Goal: Task Accomplishment & Management: Use online tool/utility

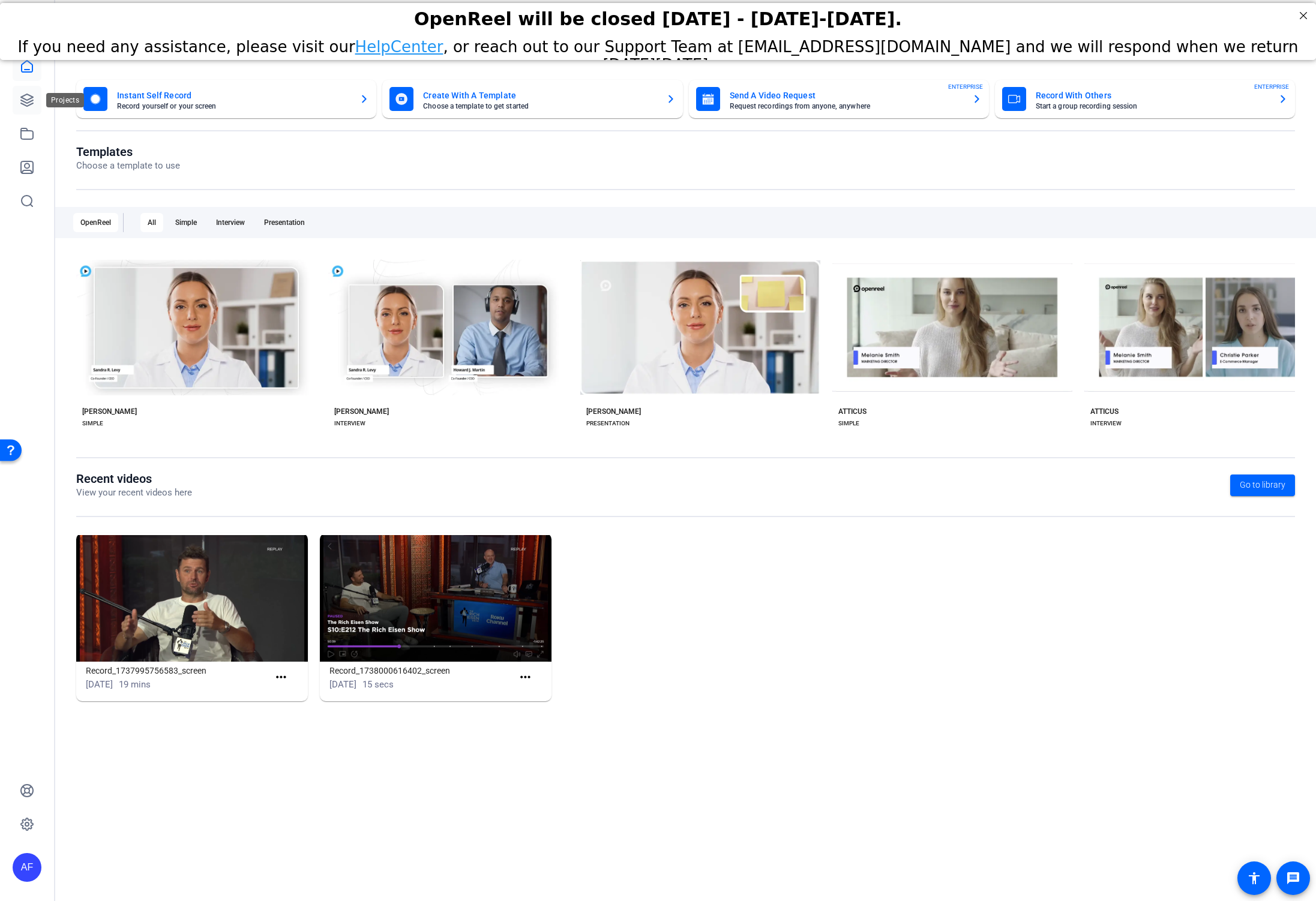
click at [31, 103] on icon at bounding box center [27, 100] width 14 height 14
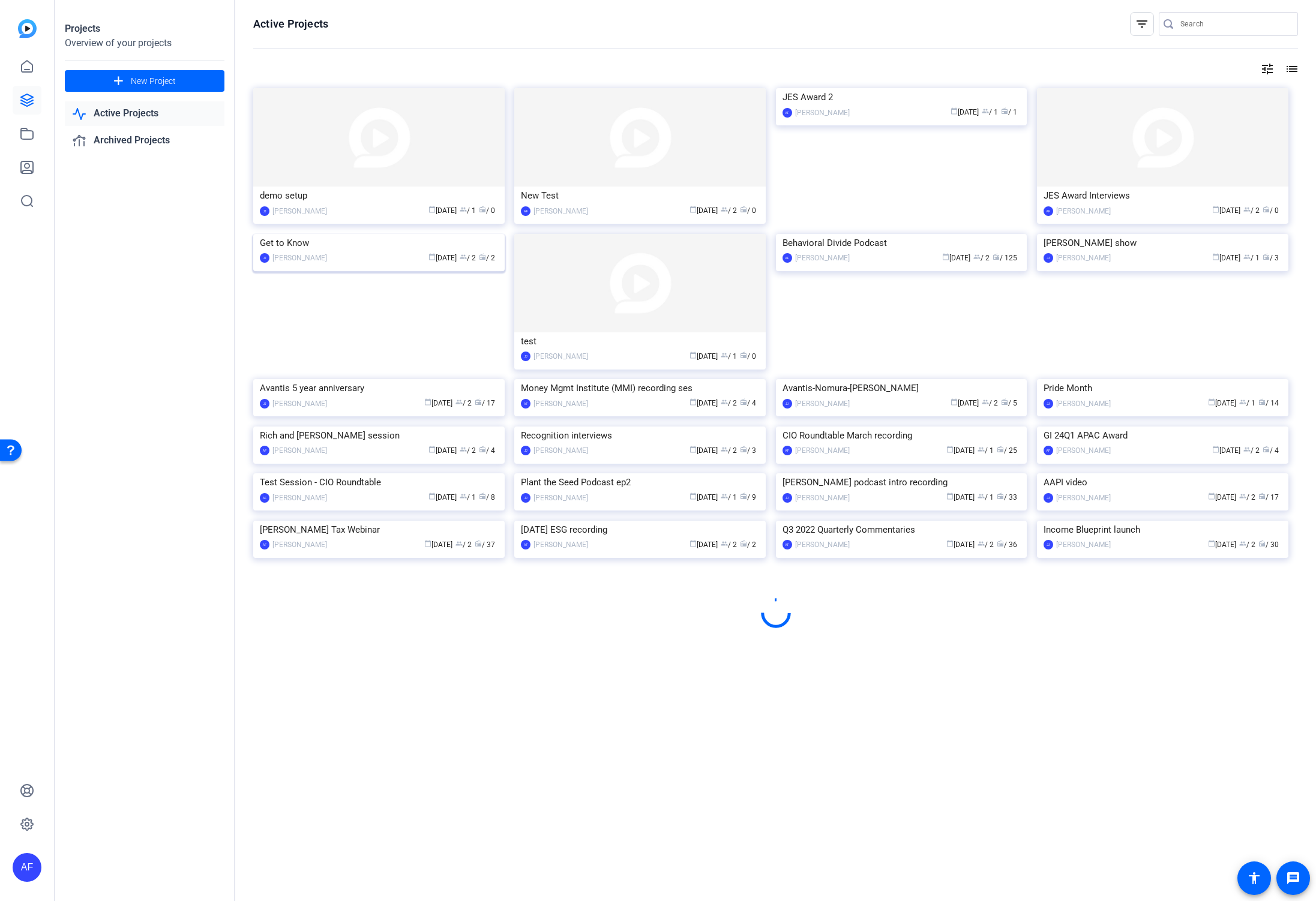
click at [367, 234] on img at bounding box center [379, 234] width 251 height 0
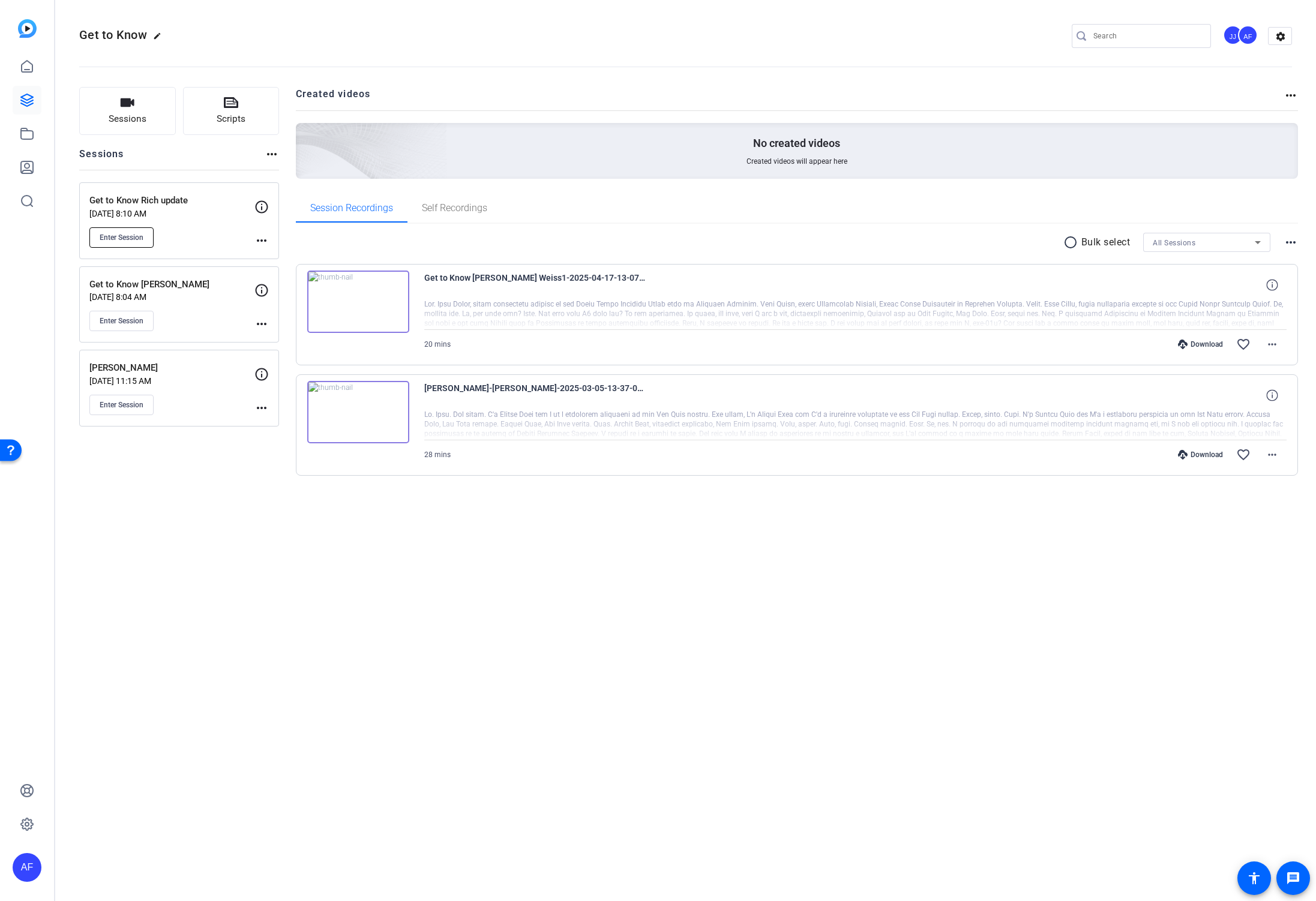
click at [126, 240] on span "Enter Session" at bounding box center [122, 237] width 44 height 10
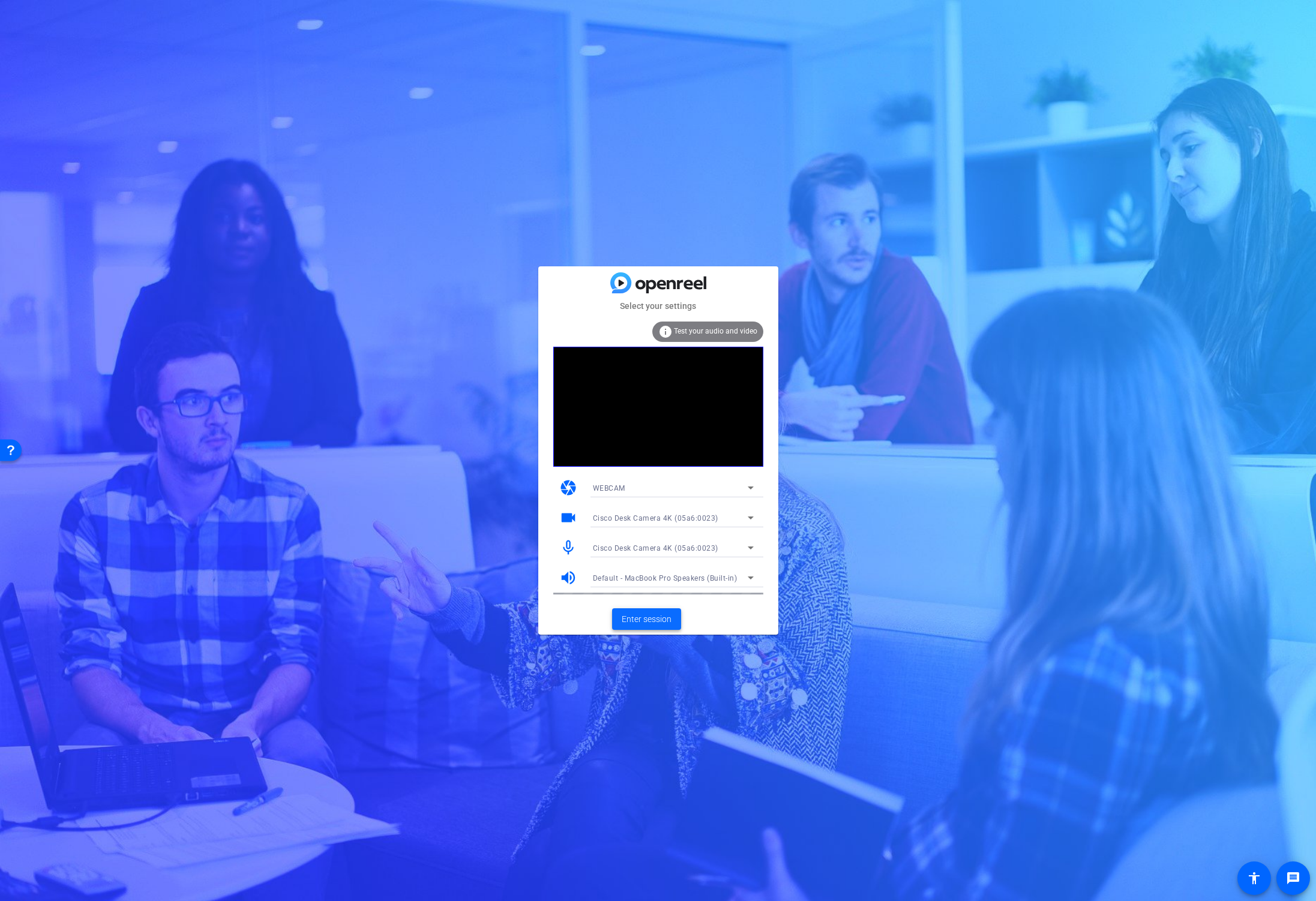
click at [635, 618] on span "Enter session" at bounding box center [647, 620] width 50 height 12
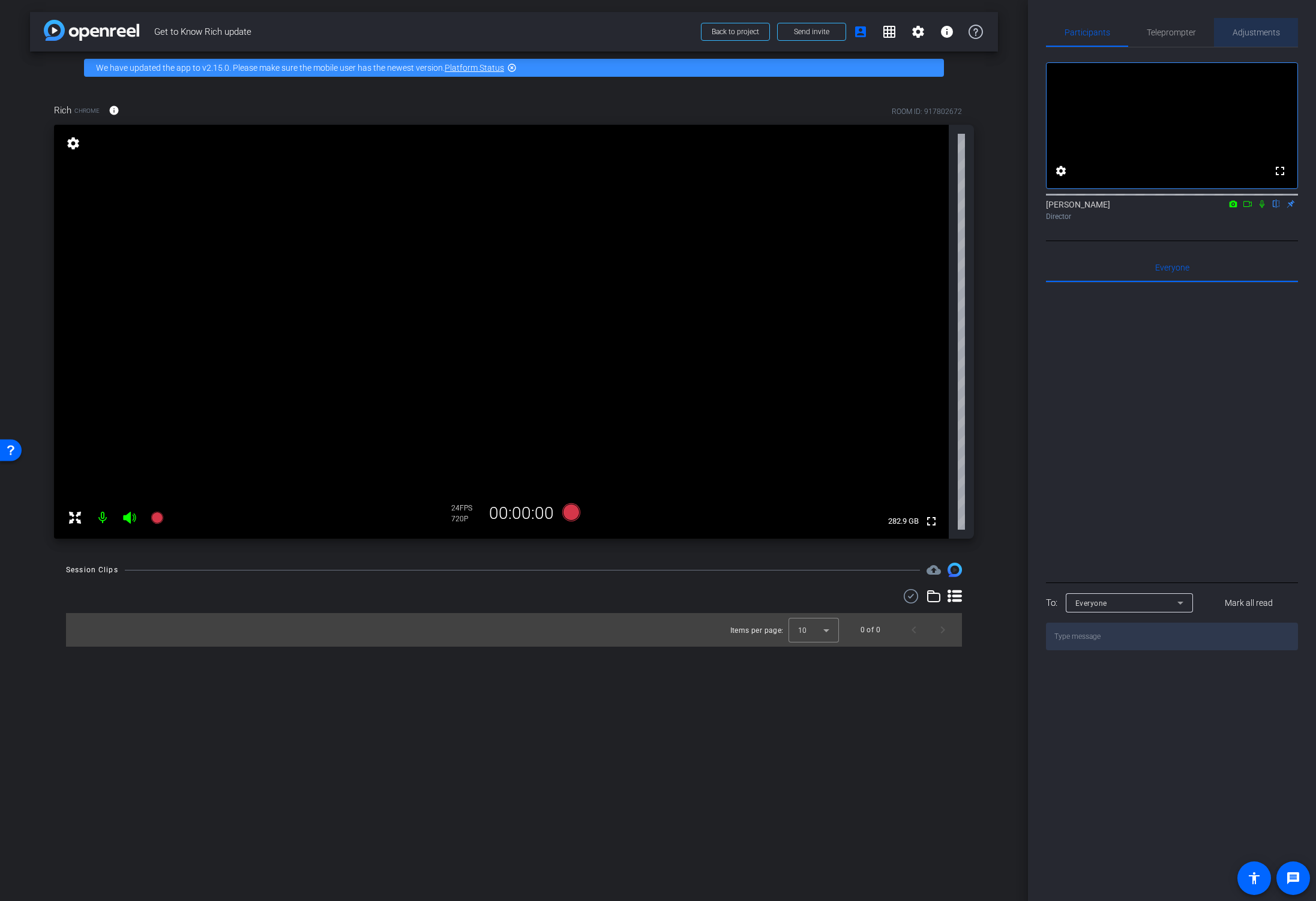
click at [1249, 32] on span "Adjustments" at bounding box center [1256, 32] width 47 height 8
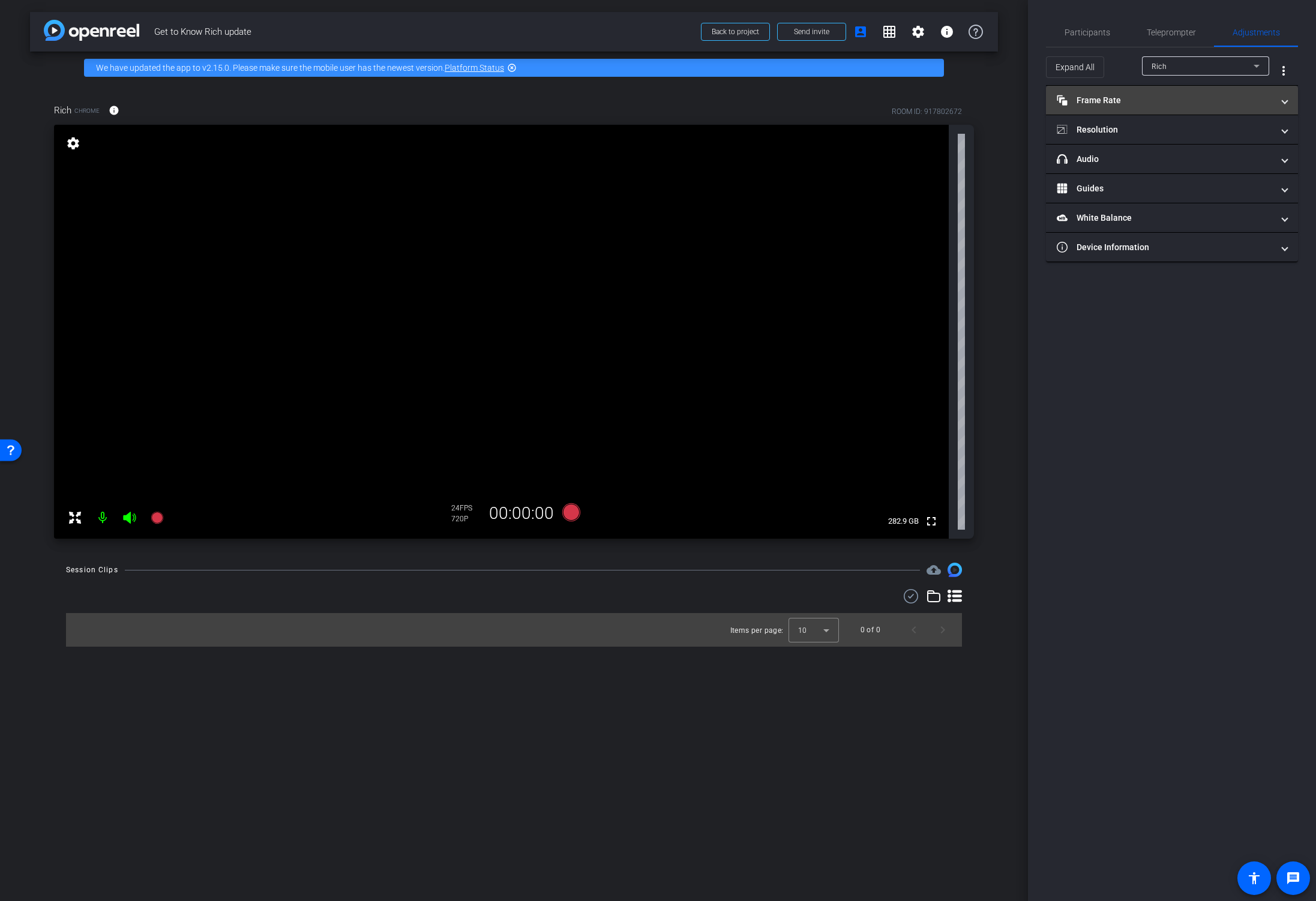
click at [1118, 100] on mat-panel-title "Frame Rate Frame Rate" at bounding box center [1165, 100] width 216 height 12
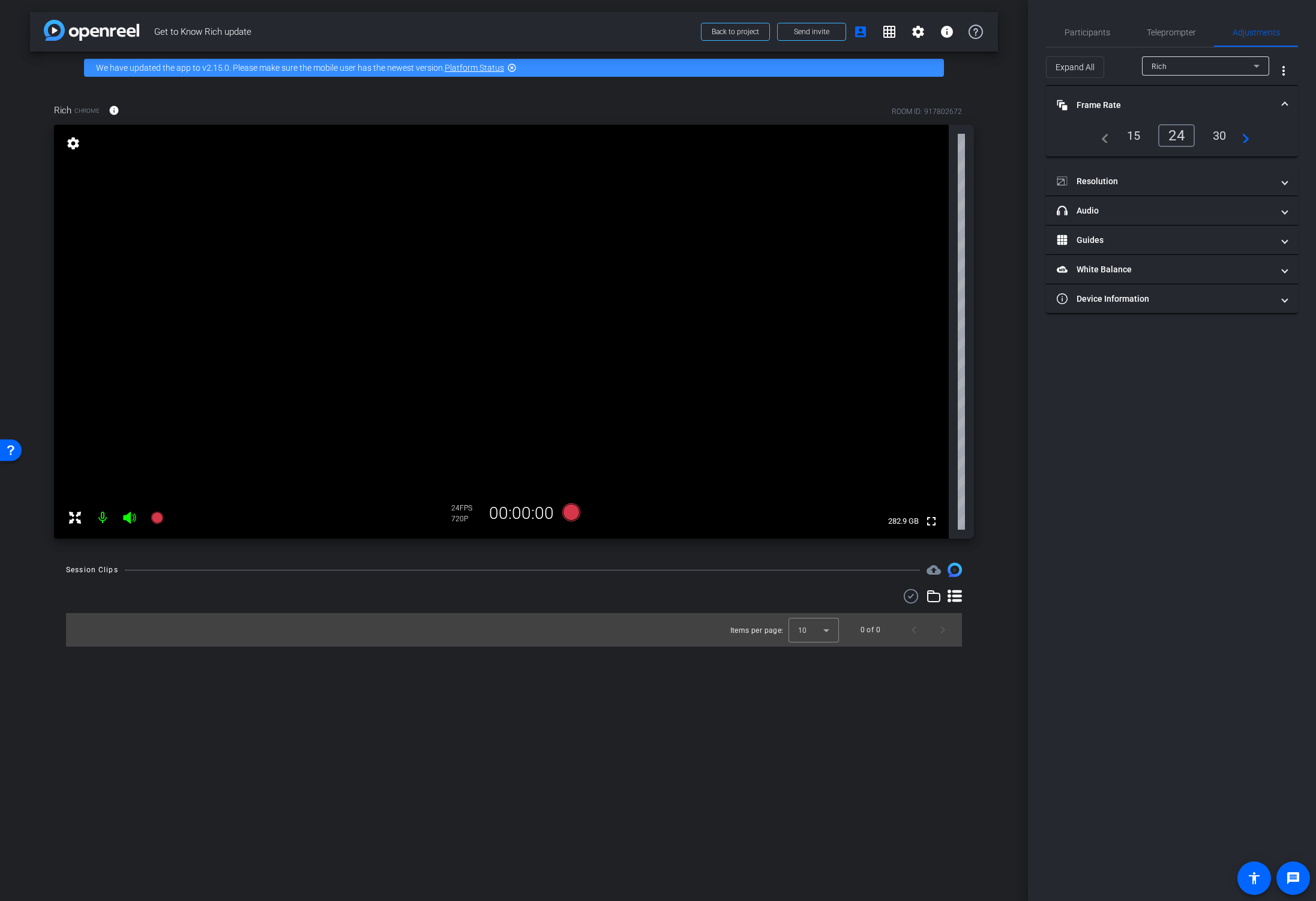
click at [1118, 100] on mat-panel-title "Frame Rate Frame Rate" at bounding box center [1165, 105] width 216 height 12
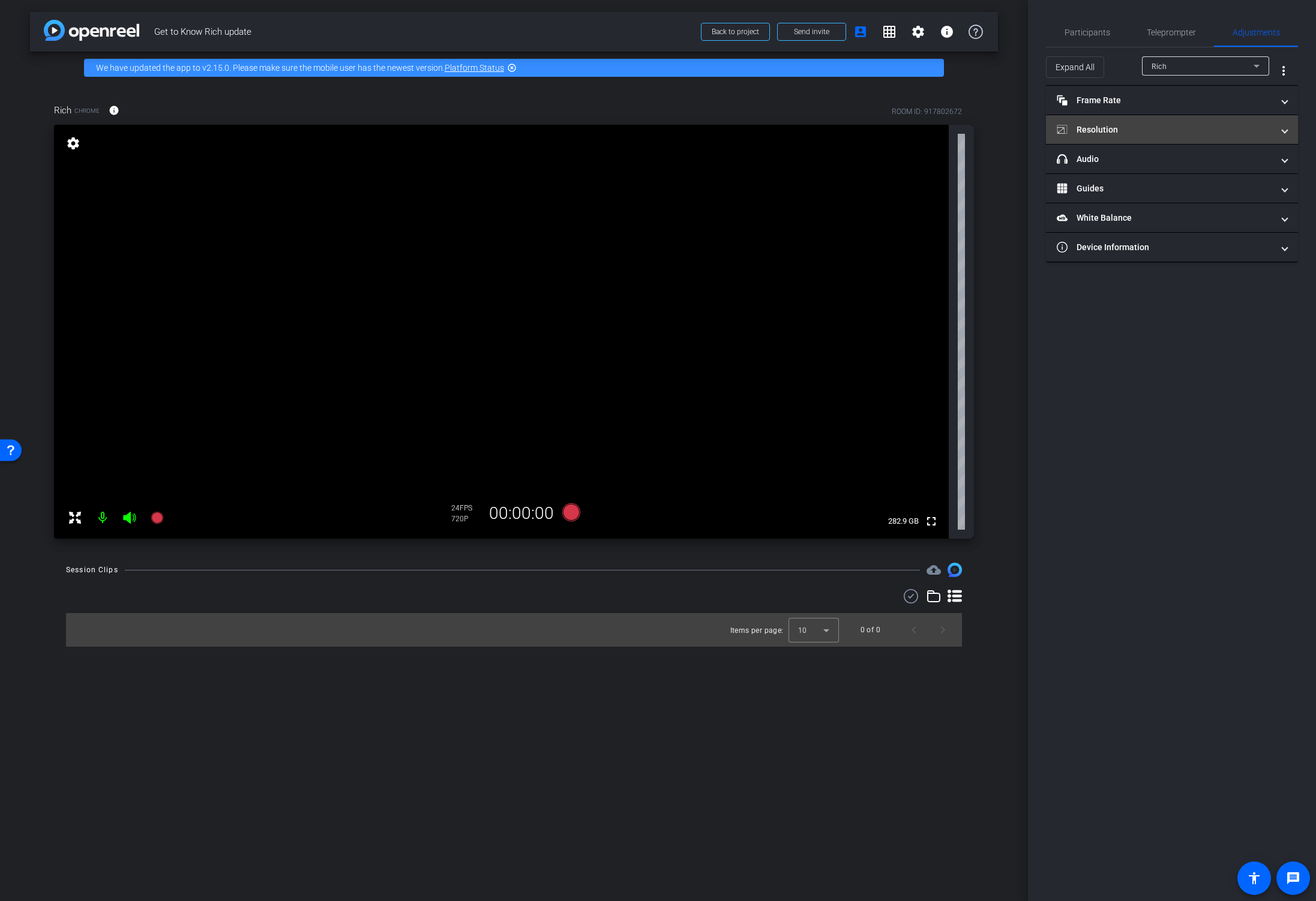
click at [1112, 122] on mat-expansion-panel-header "Resolution" at bounding box center [1172, 130] width 252 height 29
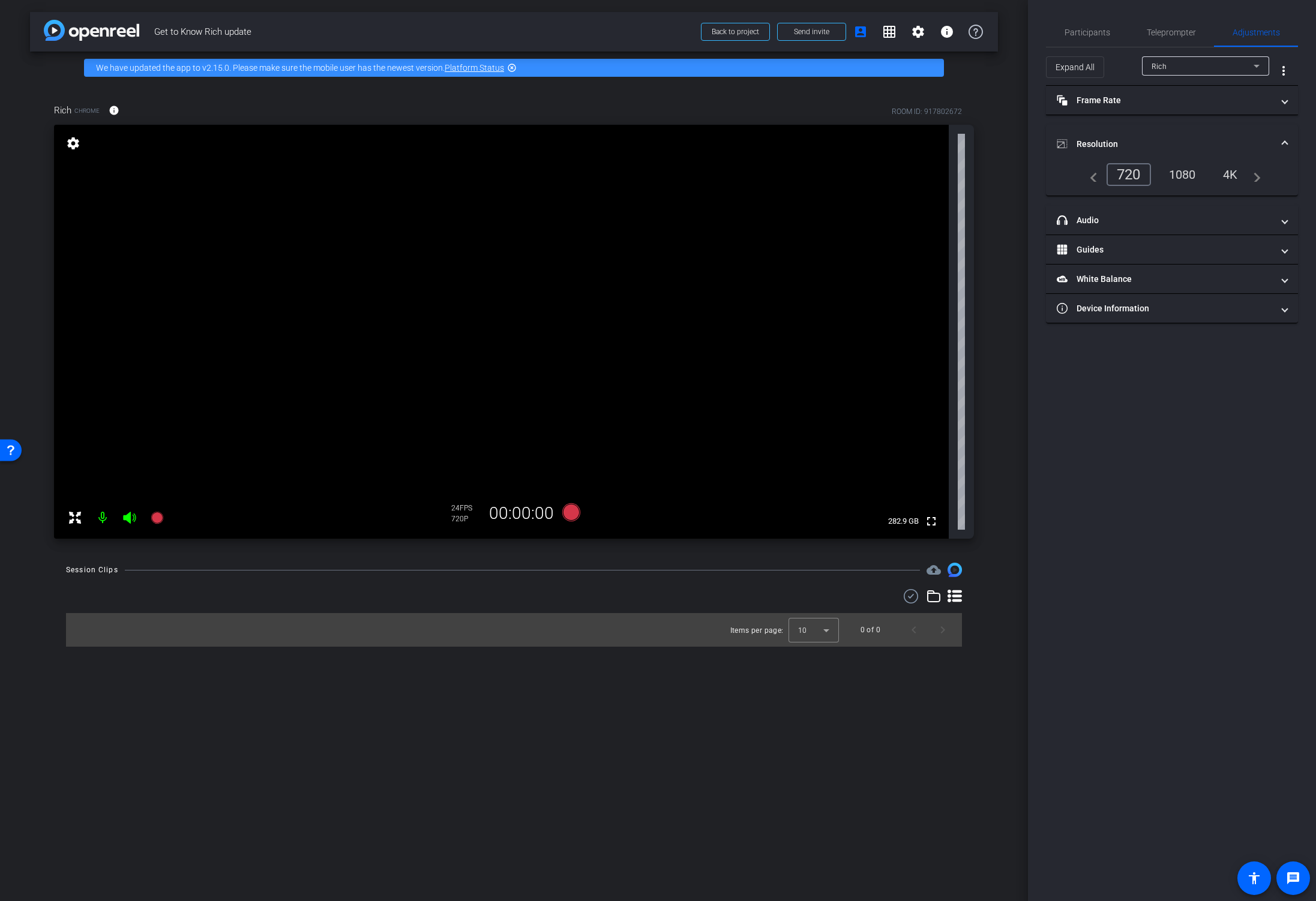
click at [1173, 171] on div "1080" at bounding box center [1183, 175] width 45 height 21
click at [1281, 140] on span "Resolution" at bounding box center [1170, 144] width 226 height 12
click at [1101, 29] on span "Participants" at bounding box center [1087, 32] width 45 height 8
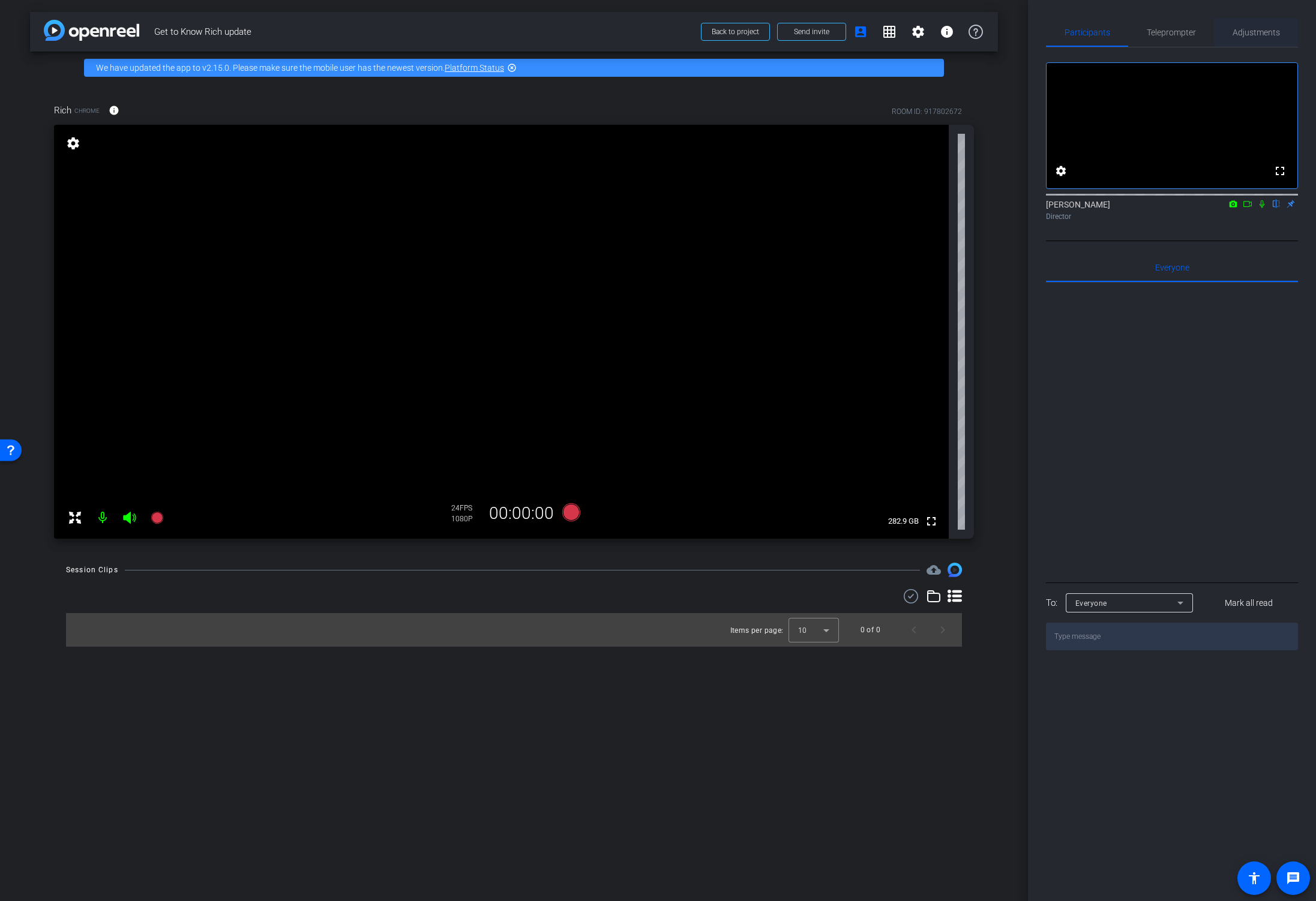
click at [1245, 33] on span "Adjustments" at bounding box center [1256, 32] width 47 height 8
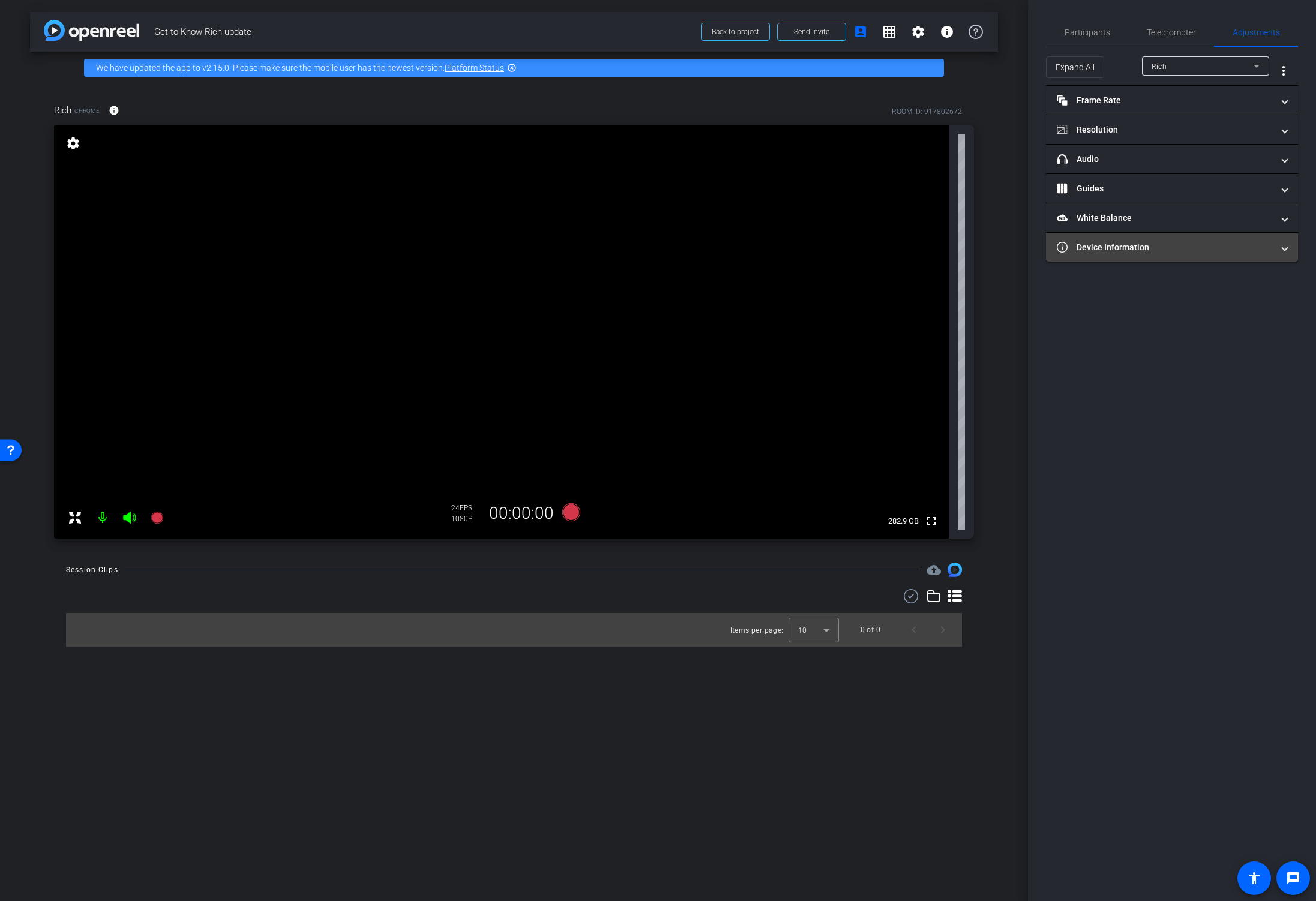
click at [1114, 250] on mat-panel-title "Device Information" at bounding box center [1165, 247] width 216 height 12
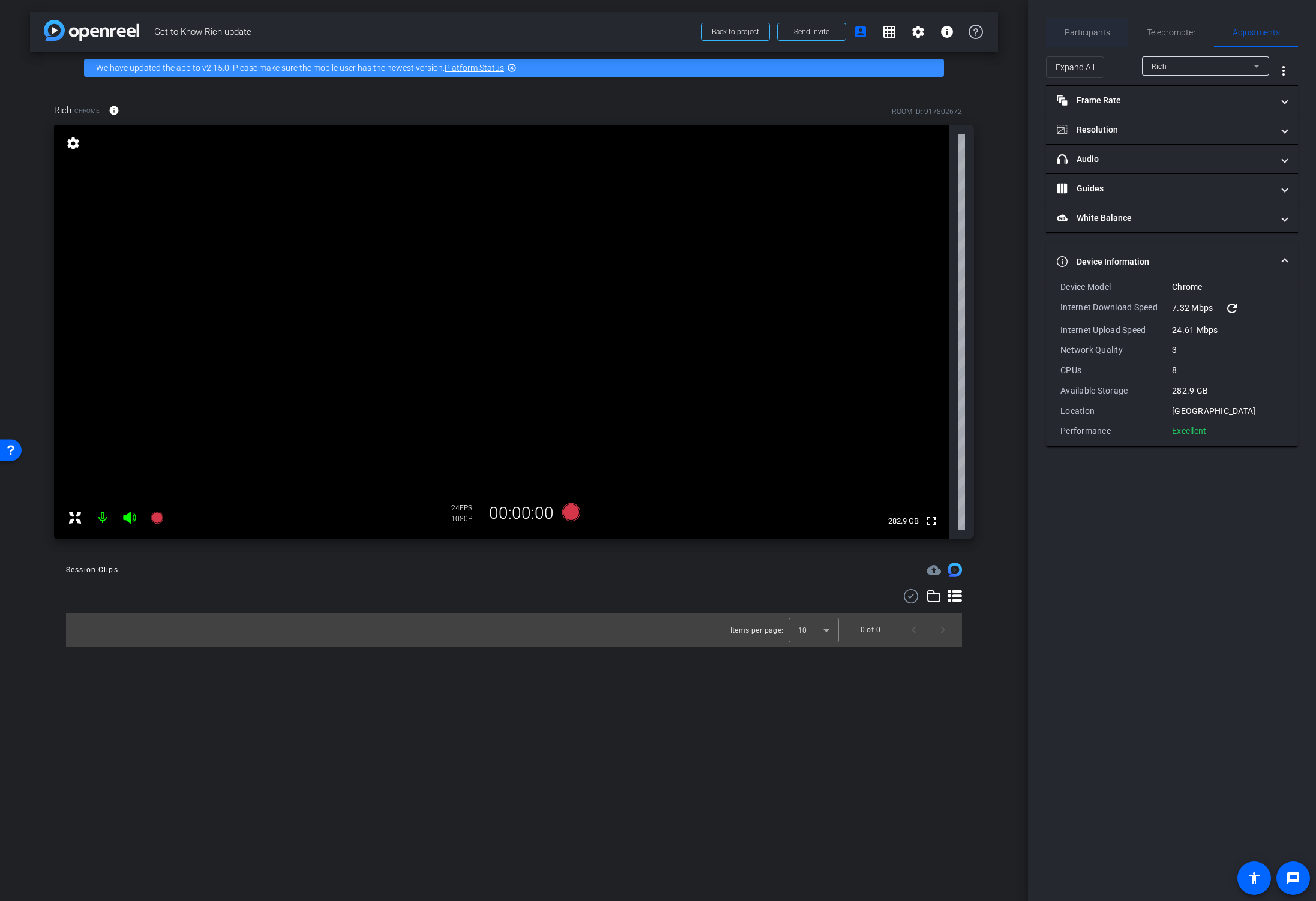
click at [1095, 32] on span "Participants" at bounding box center [1087, 32] width 45 height 8
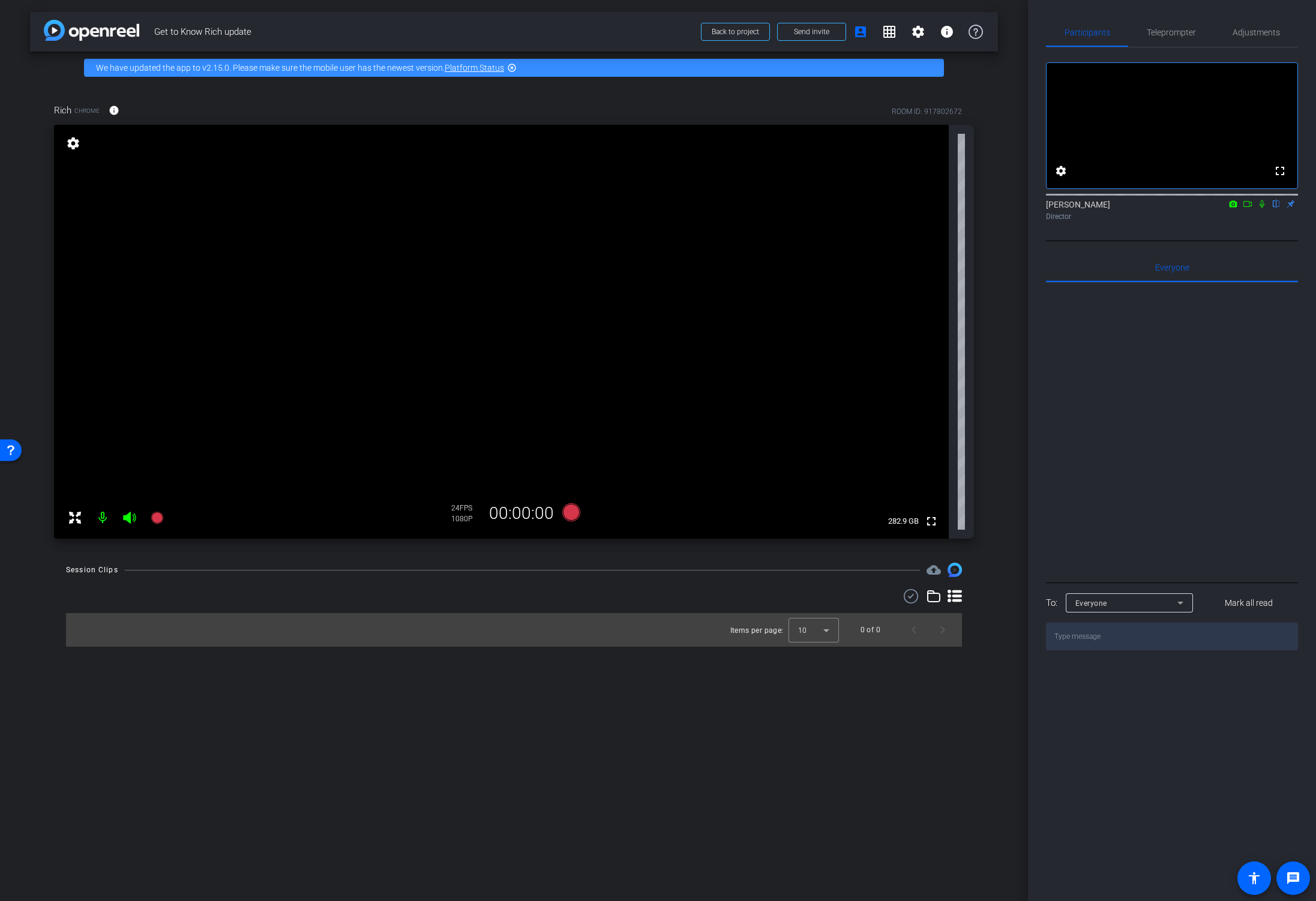
click at [993, 395] on div "Rich Chrome info ROOM ID: 917802672 fullscreen settings 282.9 GB 24 FPS 1080P 0…" at bounding box center [514, 317] width 968 height 467
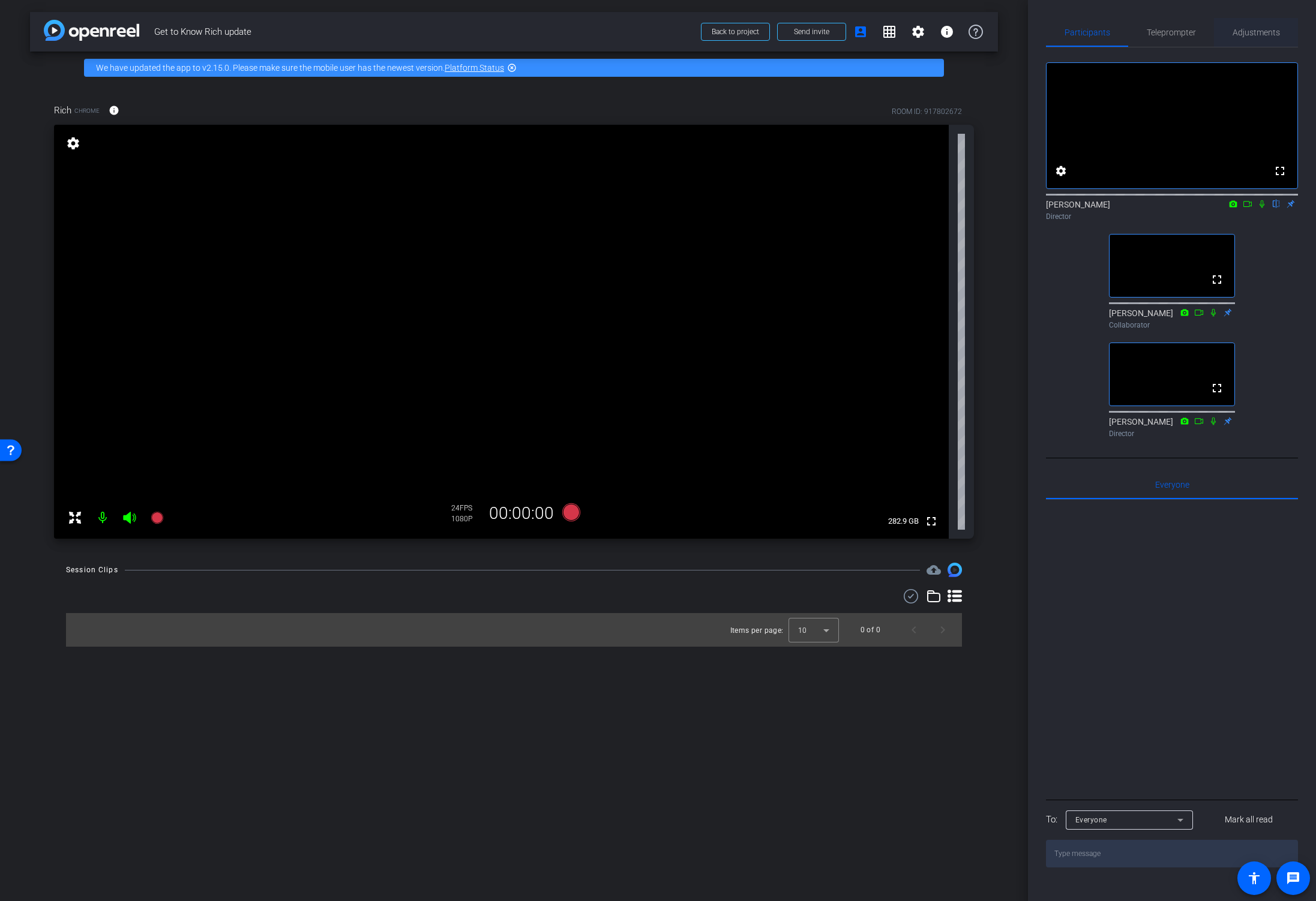
click at [1250, 26] on span "Adjustments" at bounding box center [1256, 32] width 47 height 29
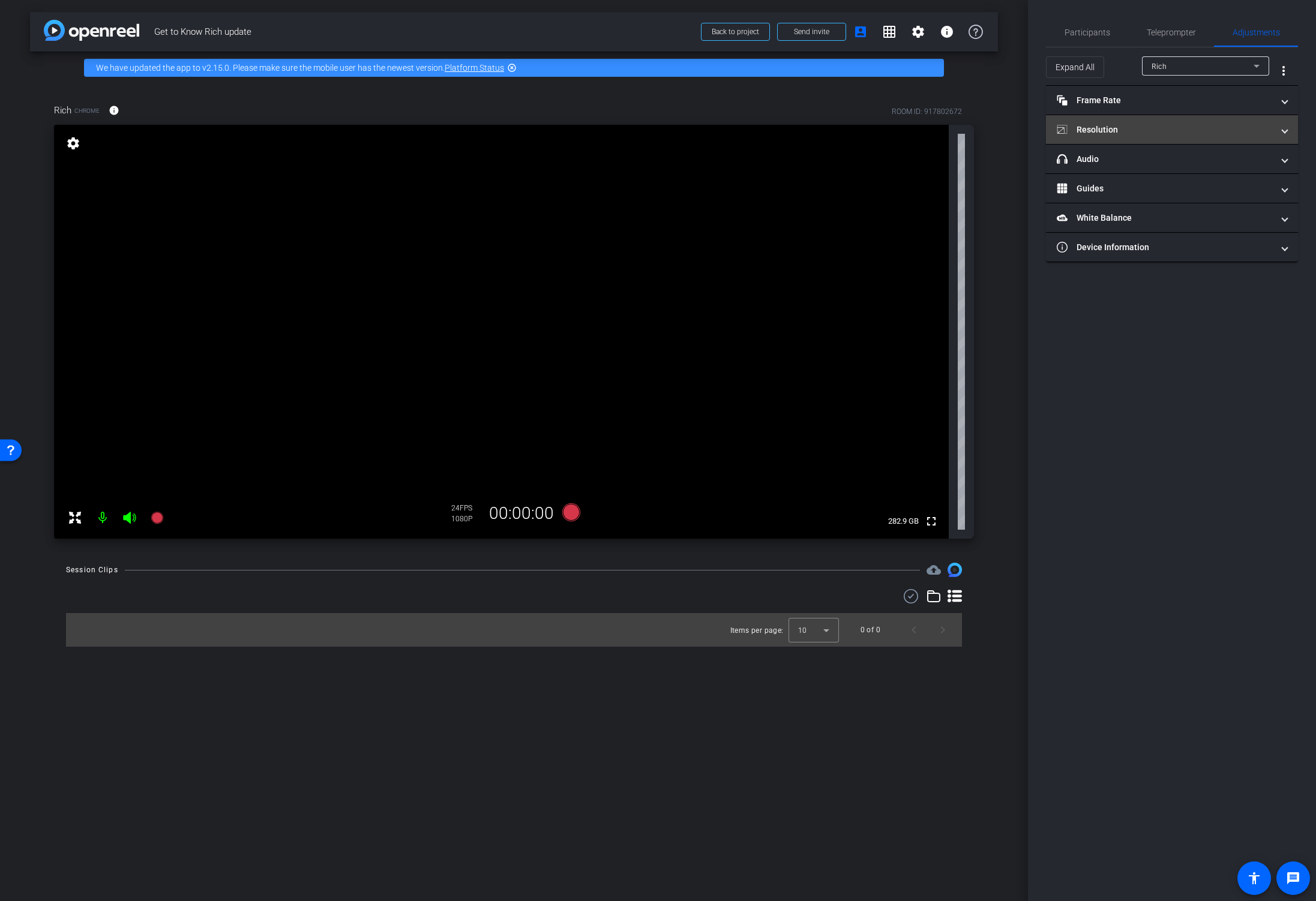
click at [1101, 127] on mat-panel-title "Resolution" at bounding box center [1165, 130] width 216 height 12
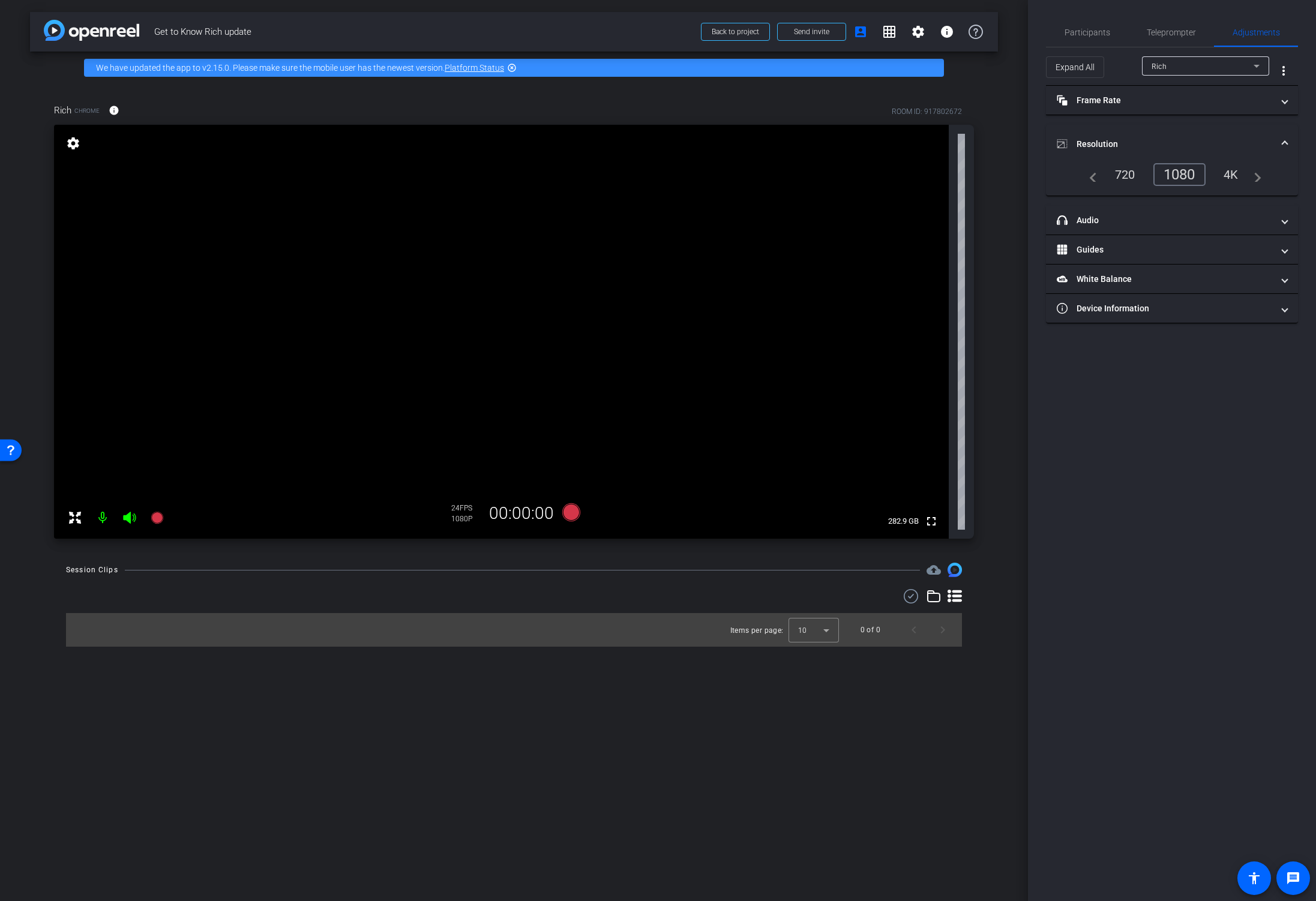
click at [1285, 141] on span at bounding box center [1284, 144] width 5 height 12
click at [1086, 34] on span "Participants" at bounding box center [1087, 32] width 45 height 8
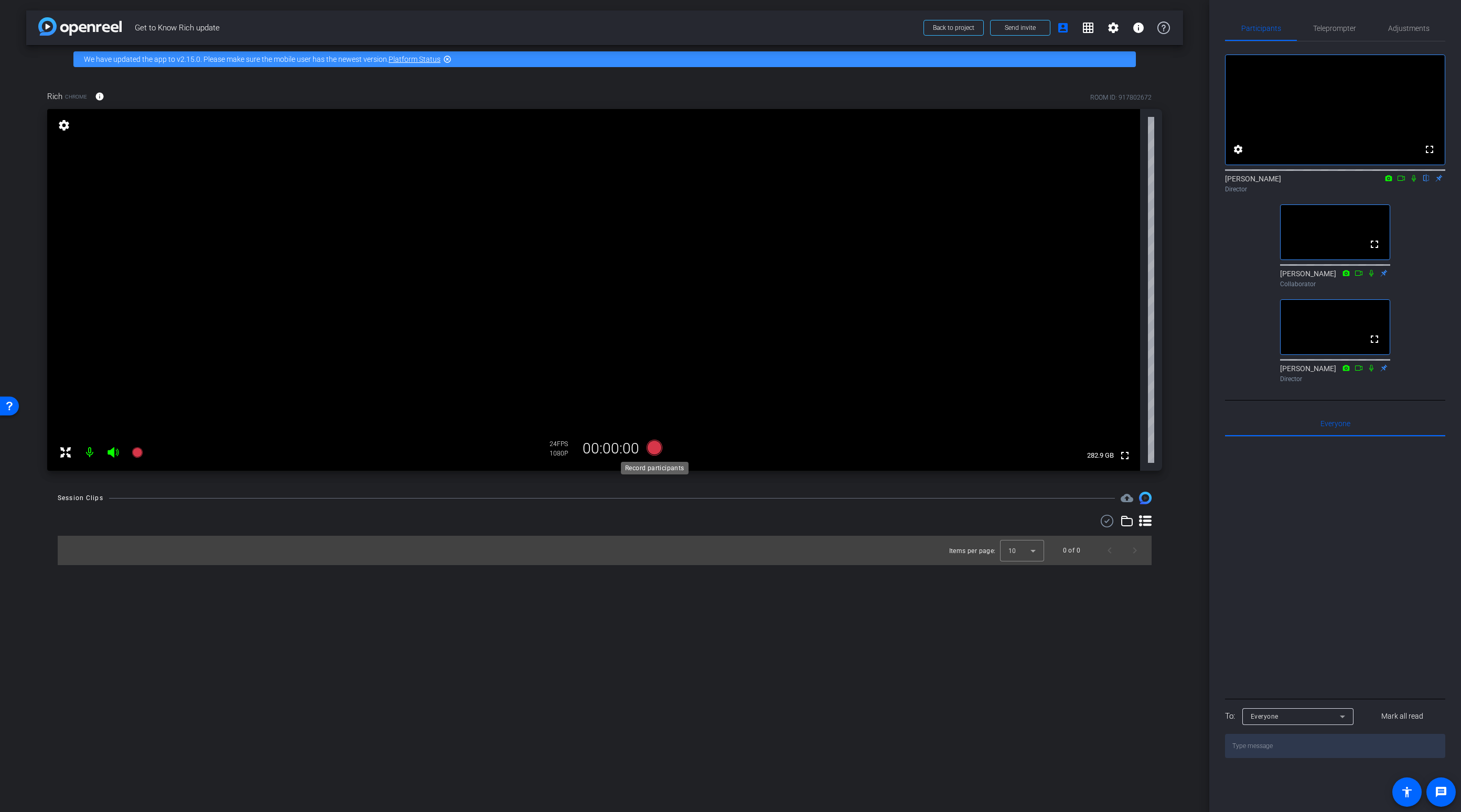
click at [654, 448] on icon at bounding box center [654, 448] width 16 height 16
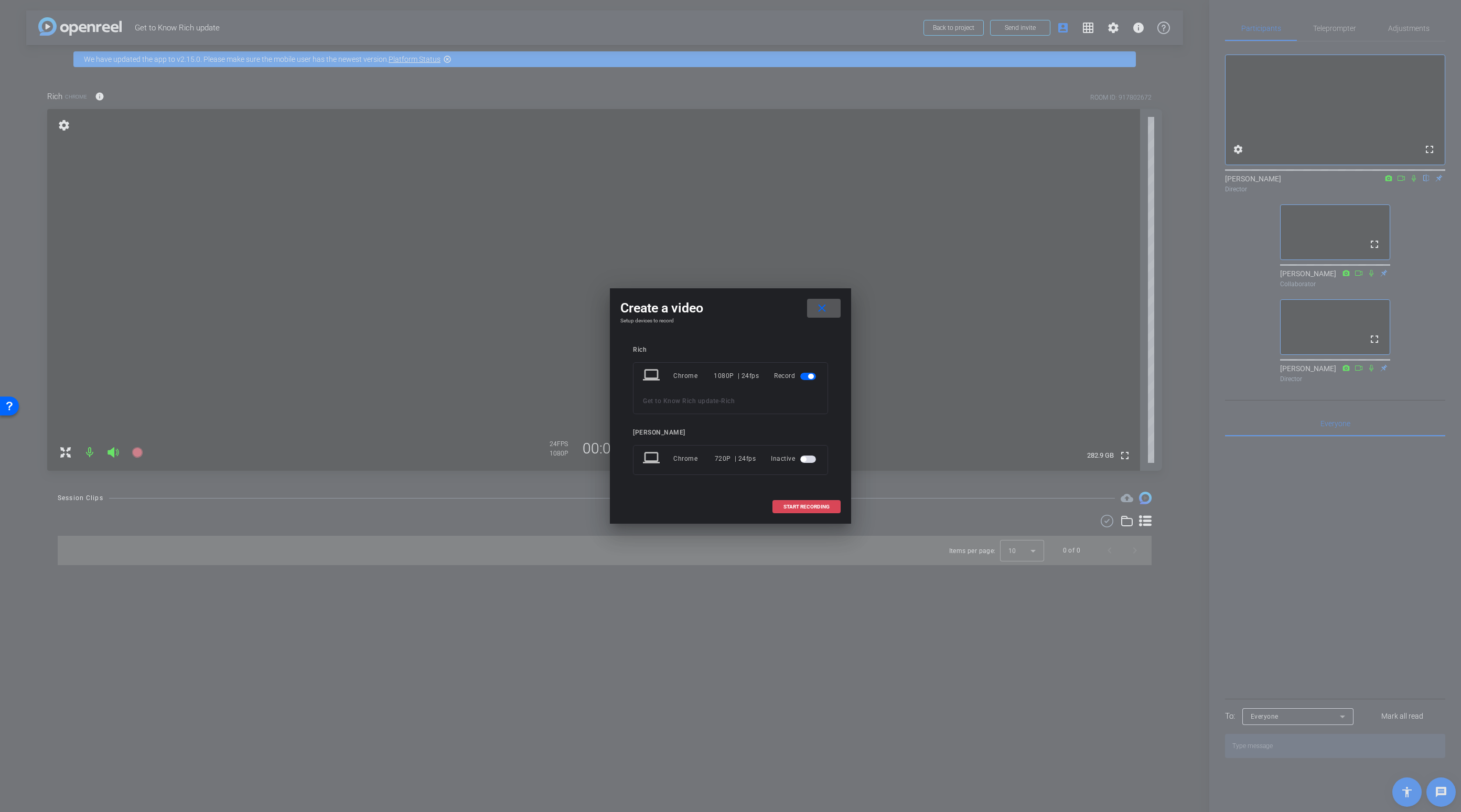
click at [805, 507] on span "START RECORDING" at bounding box center [806, 507] width 46 height 5
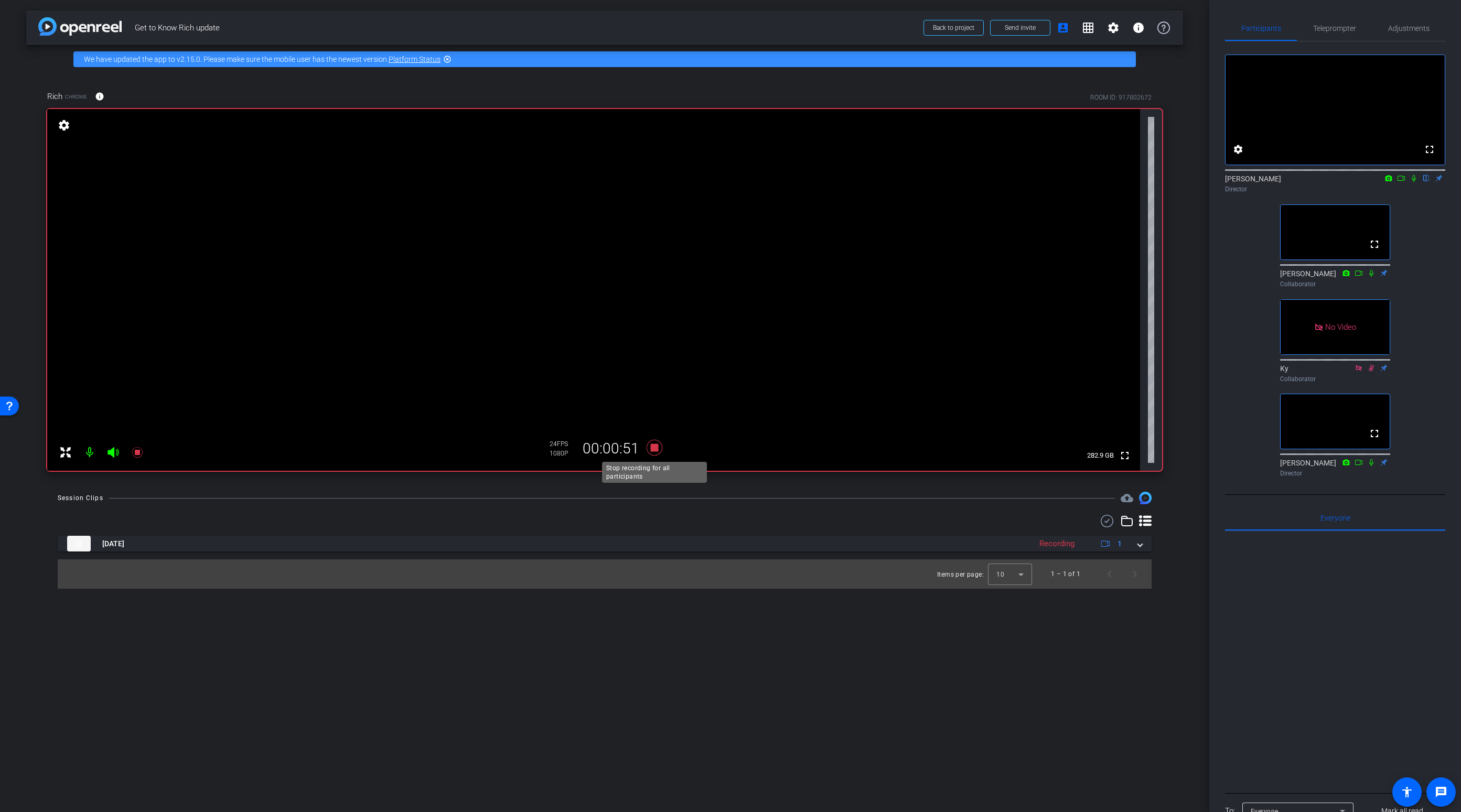
click at [656, 446] on icon at bounding box center [654, 448] width 16 height 16
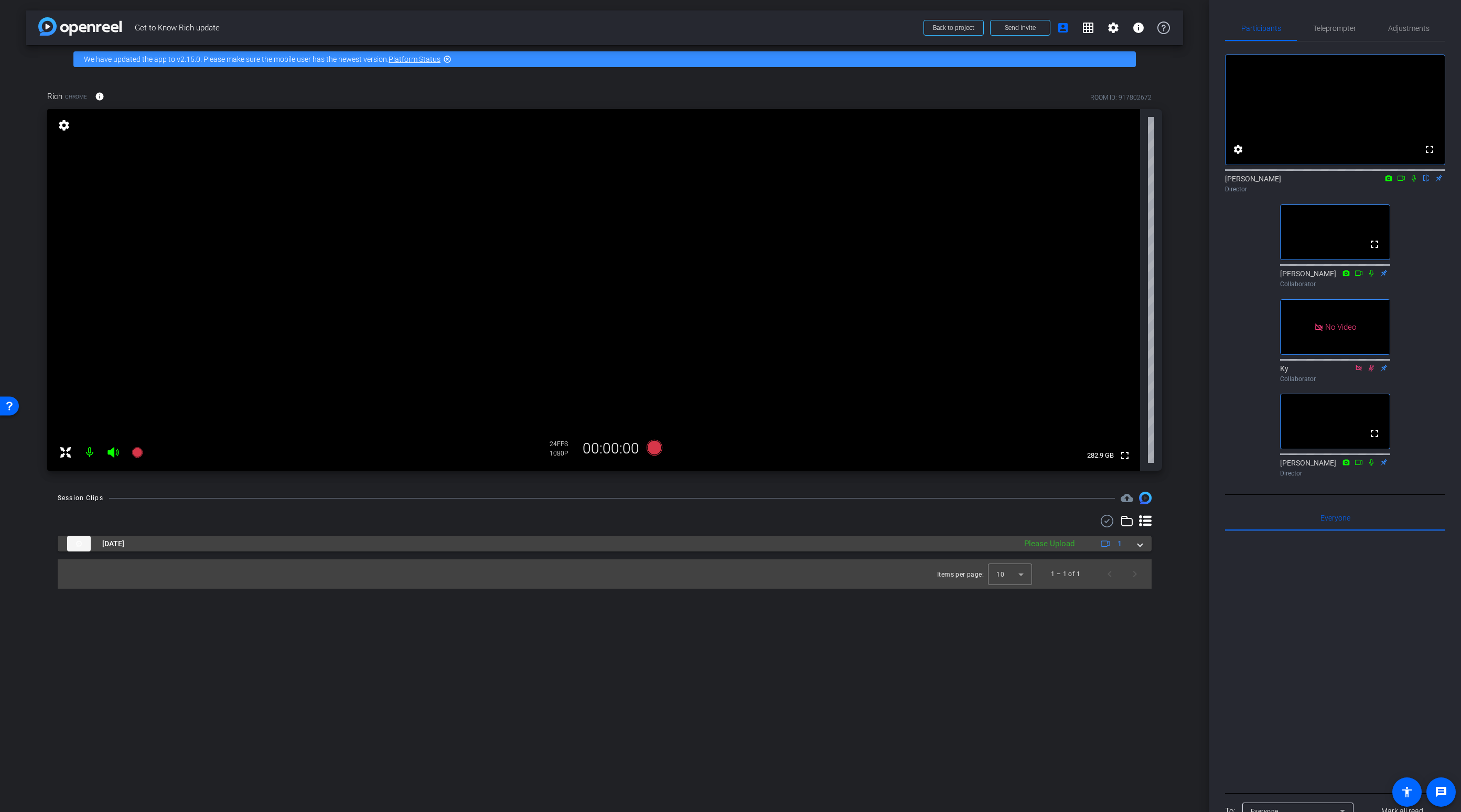
click at [1141, 545] on span at bounding box center [1140, 544] width 4 height 11
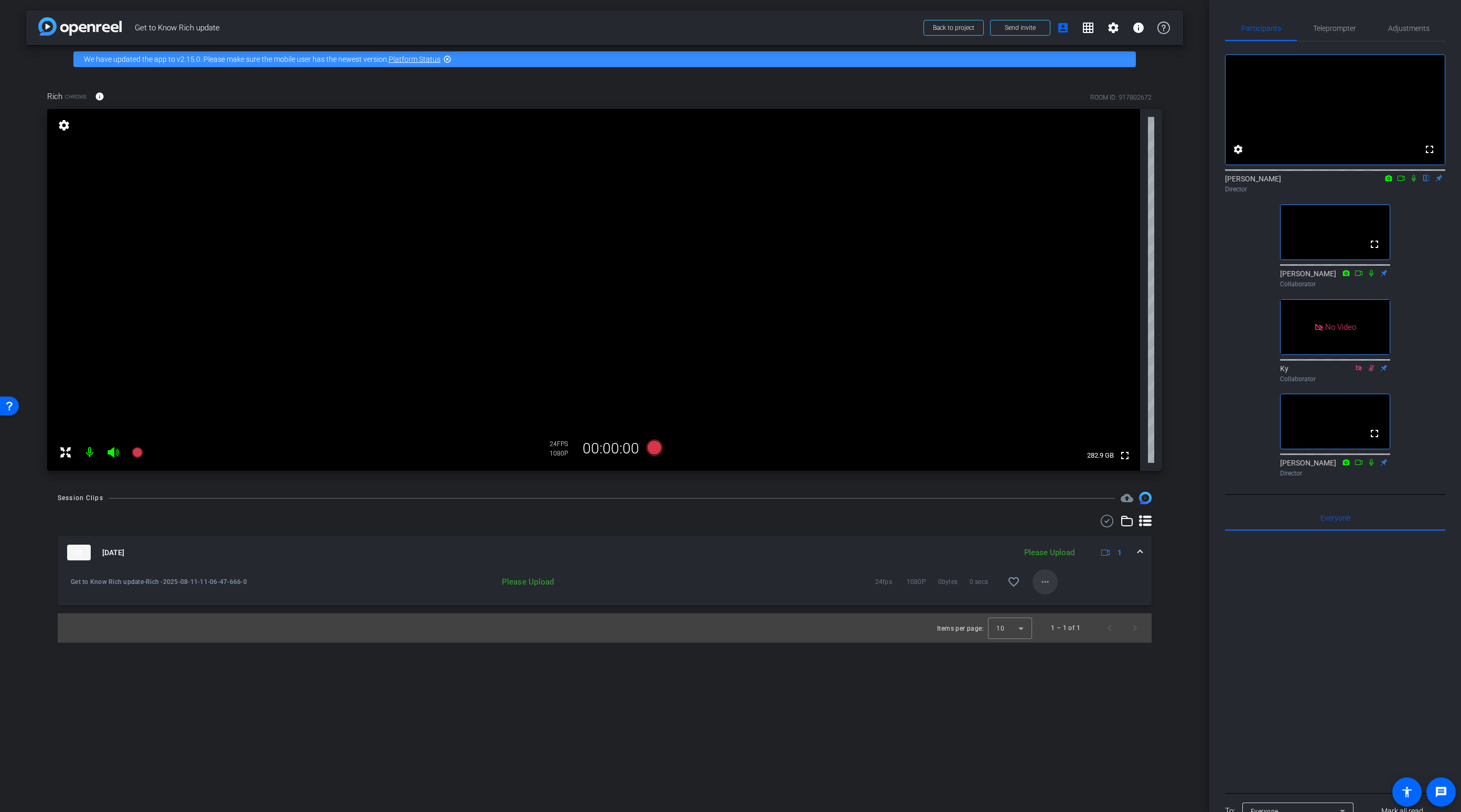
click at [1051, 581] on mat-icon "more_horiz" at bounding box center [1045, 582] width 13 height 13
click at [1059, 606] on span "Upload" at bounding box center [1062, 604] width 42 height 13
click at [1048, 583] on mat-icon "more_horiz" at bounding box center [1045, 582] width 13 height 13
click at [1050, 603] on span "Upload" at bounding box center [1062, 604] width 42 height 13
click at [536, 581] on div "Please Upload" at bounding box center [453, 582] width 214 height 10
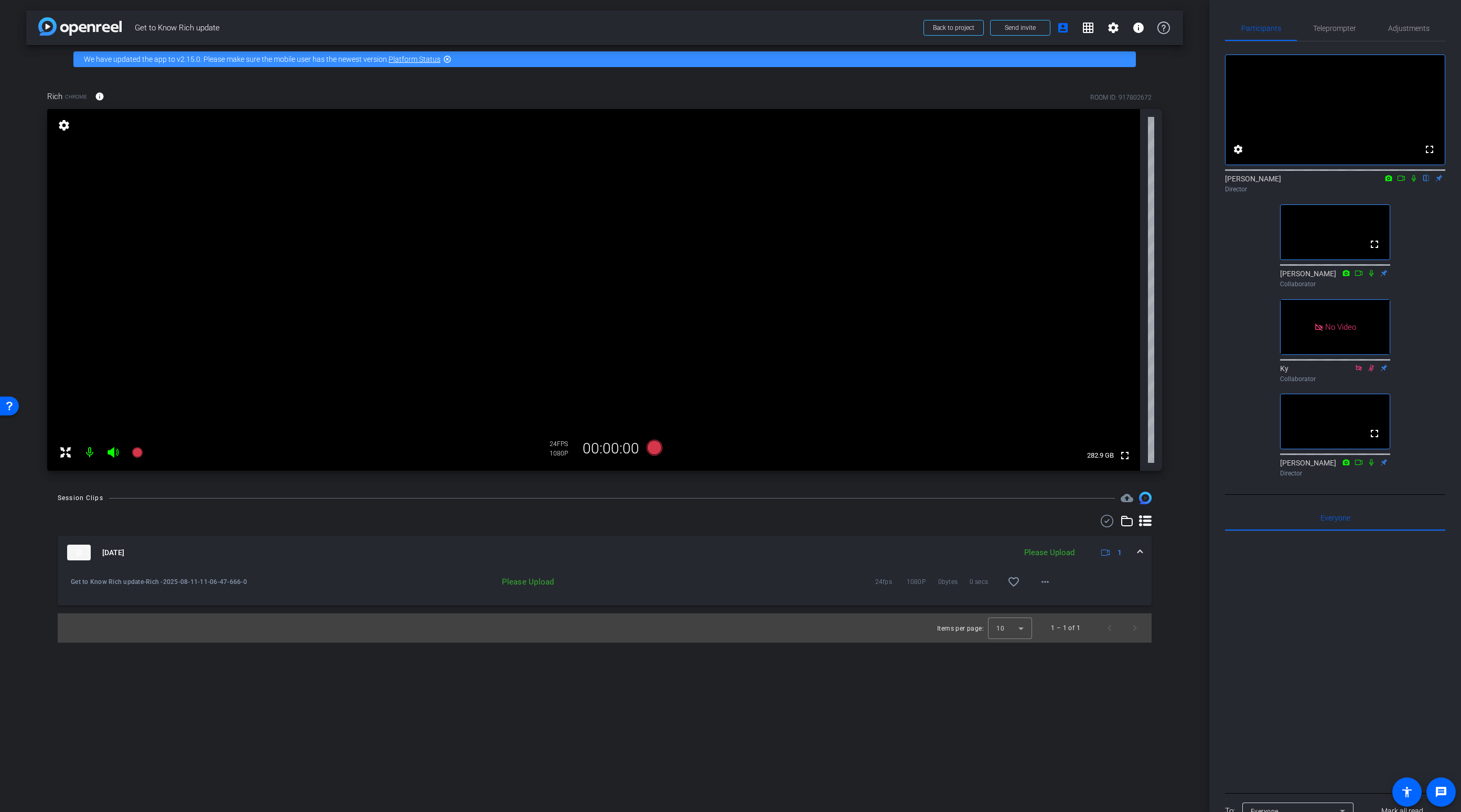
click at [1138, 552] on span at bounding box center [1140, 553] width 4 height 11
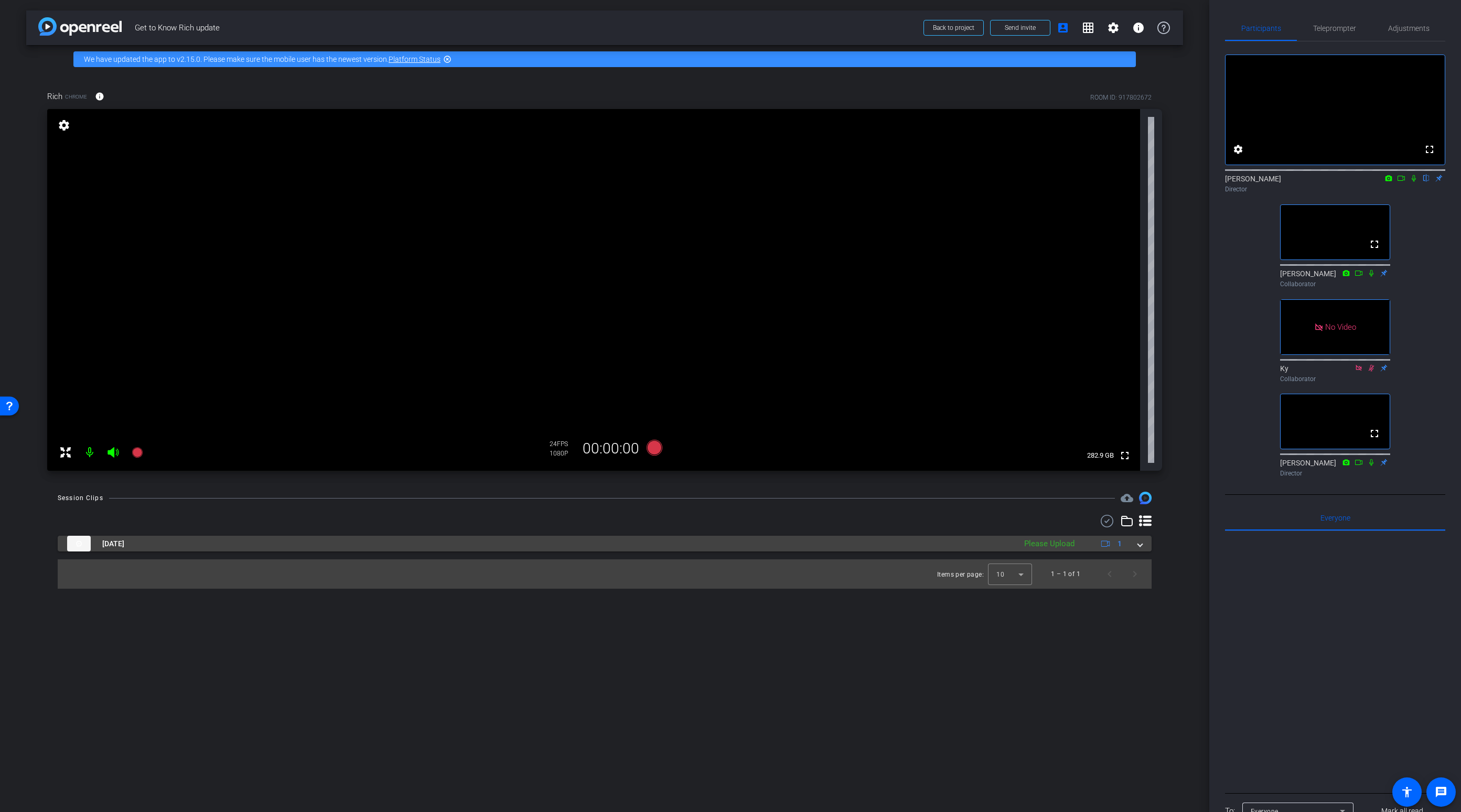
click at [1137, 552] on div "[DATE] Please Upload 1" at bounding box center [602, 544] width 1071 height 16
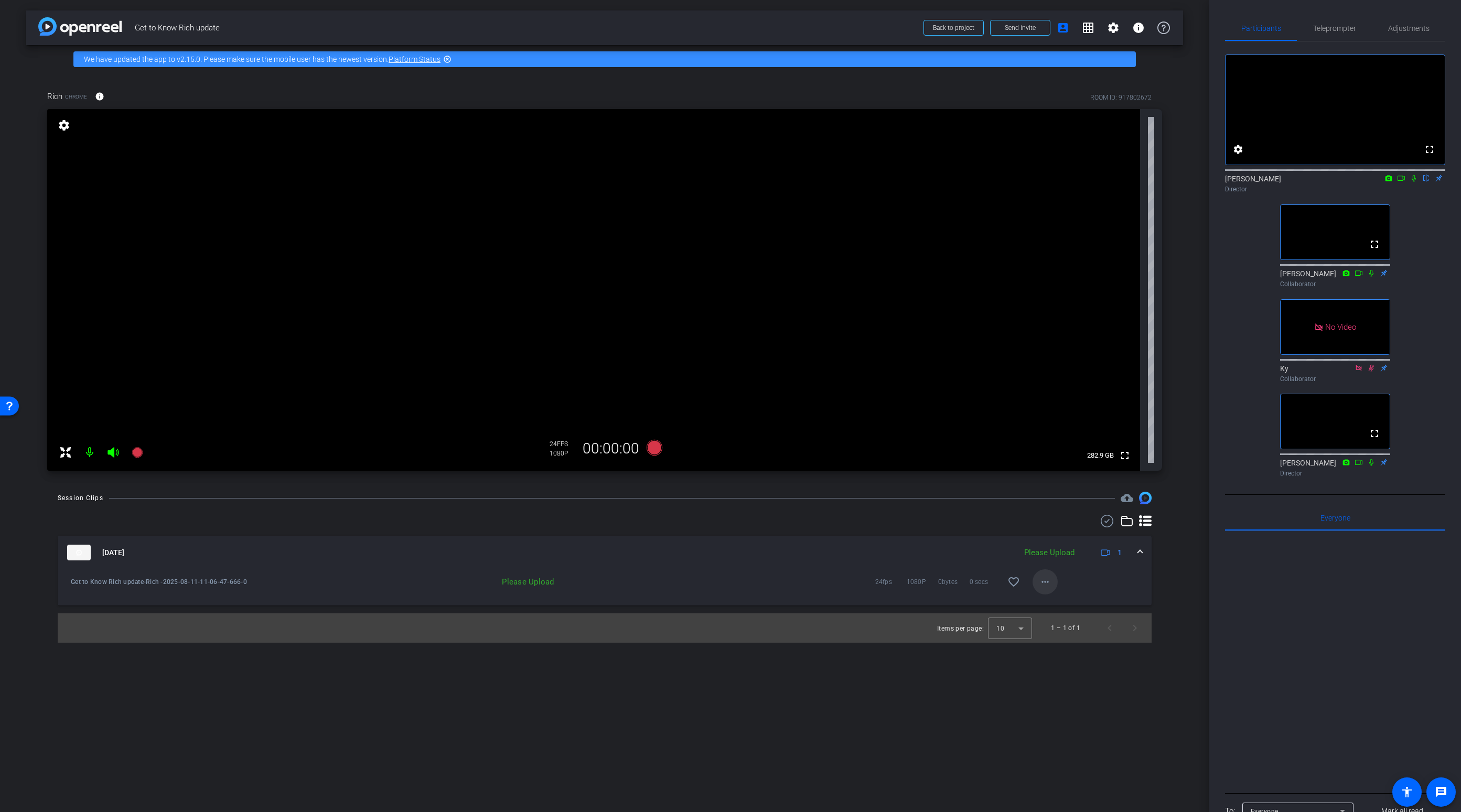
click at [1045, 583] on mat-icon "more_horiz" at bounding box center [1045, 582] width 13 height 13
click at [1105, 585] on div at bounding box center [730, 406] width 1461 height 812
click at [1043, 580] on mat-icon "more_horiz" at bounding box center [1045, 582] width 13 height 13
click at [1079, 580] on div at bounding box center [730, 406] width 1461 height 812
click at [1045, 585] on mat-icon "more_horiz" at bounding box center [1045, 582] width 13 height 13
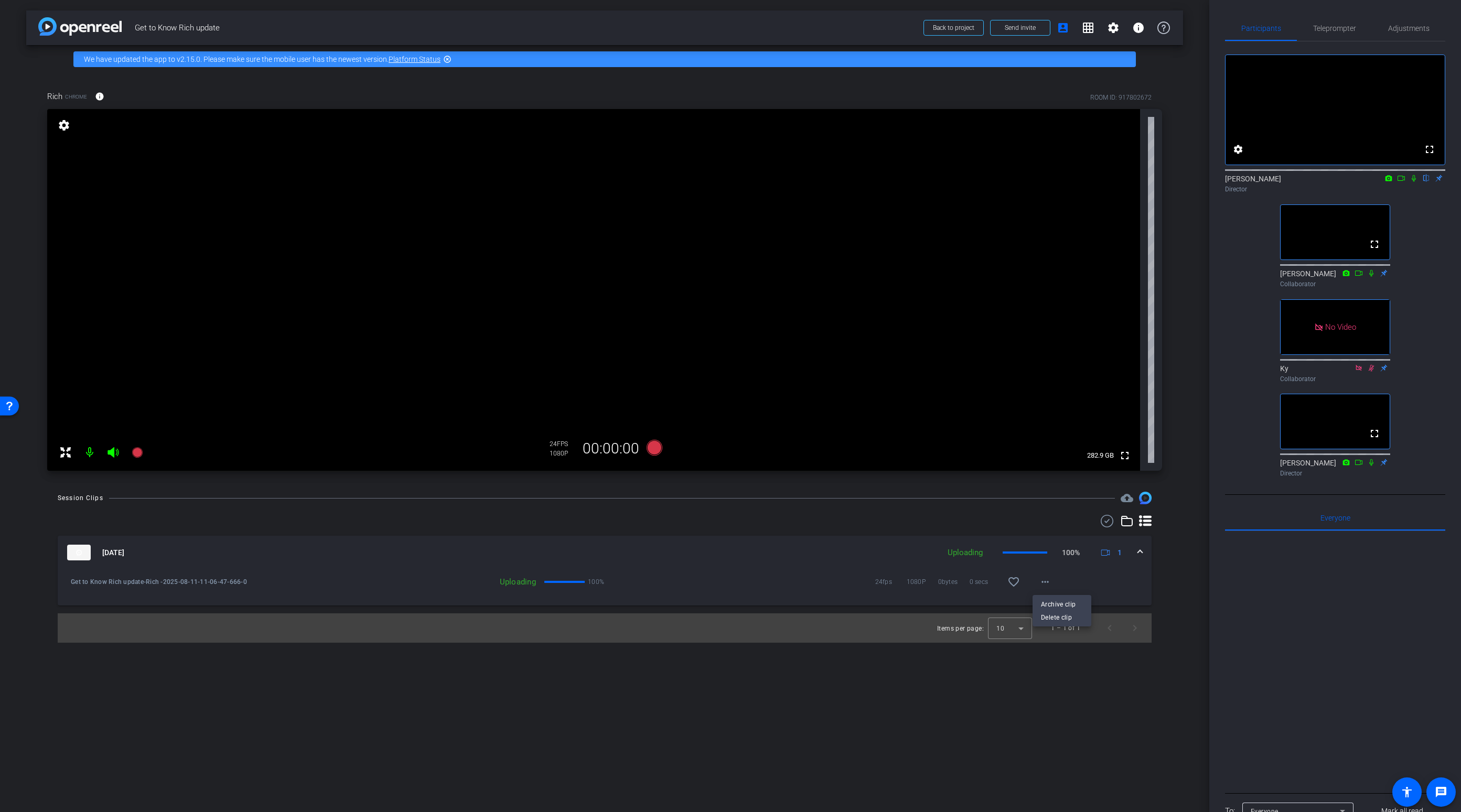
click at [1087, 585] on div at bounding box center [730, 406] width 1461 height 812
click at [1142, 550] on mat-expansion-panel-header "[DATE] Uploading 100% 1" at bounding box center [605, 553] width 1094 height 34
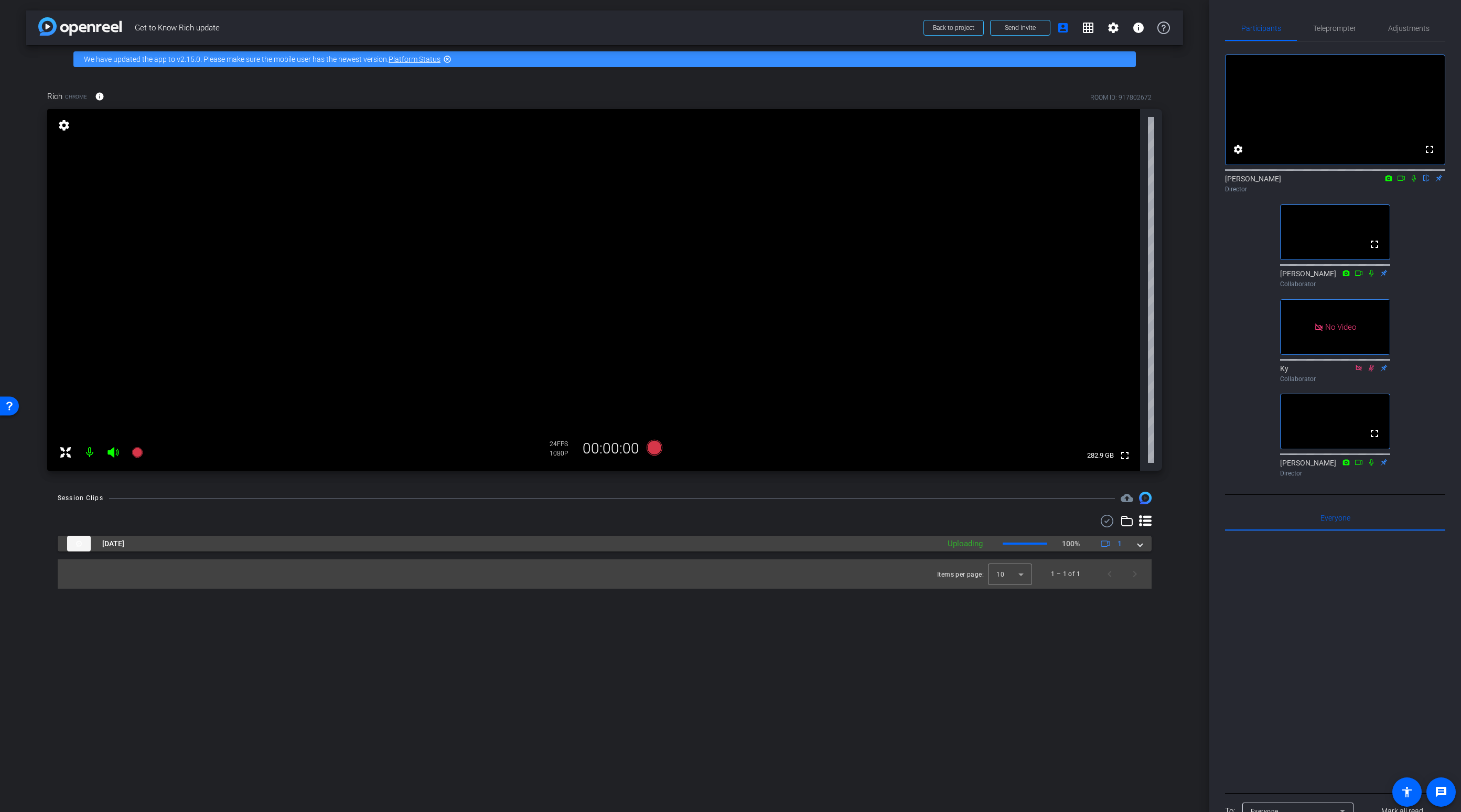
click at [1142, 550] on mat-expansion-panel-header "[DATE] Uploading 100% 1" at bounding box center [605, 544] width 1094 height 16
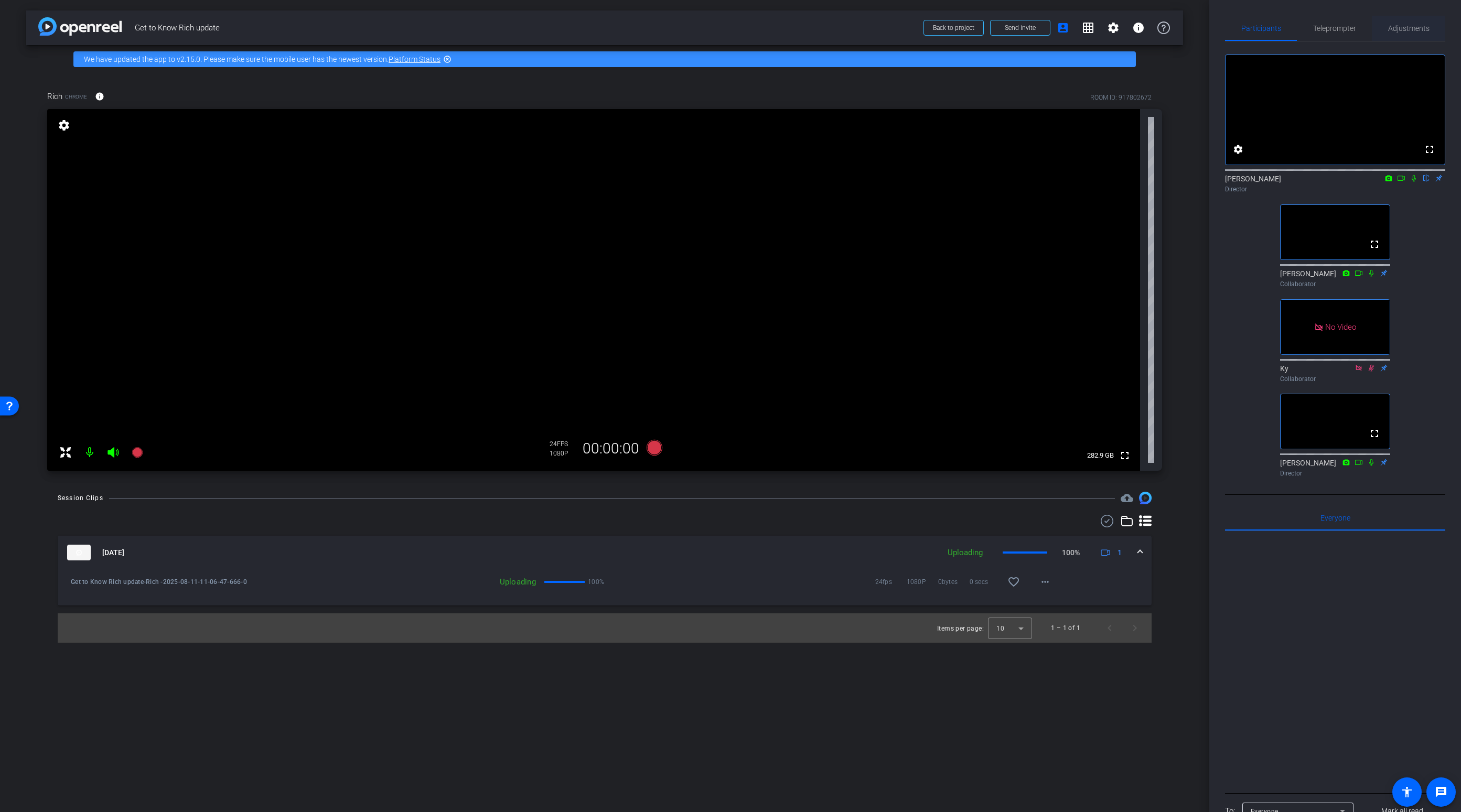
click at [1150, 29] on span "Adjustments" at bounding box center [1408, 28] width 41 height 7
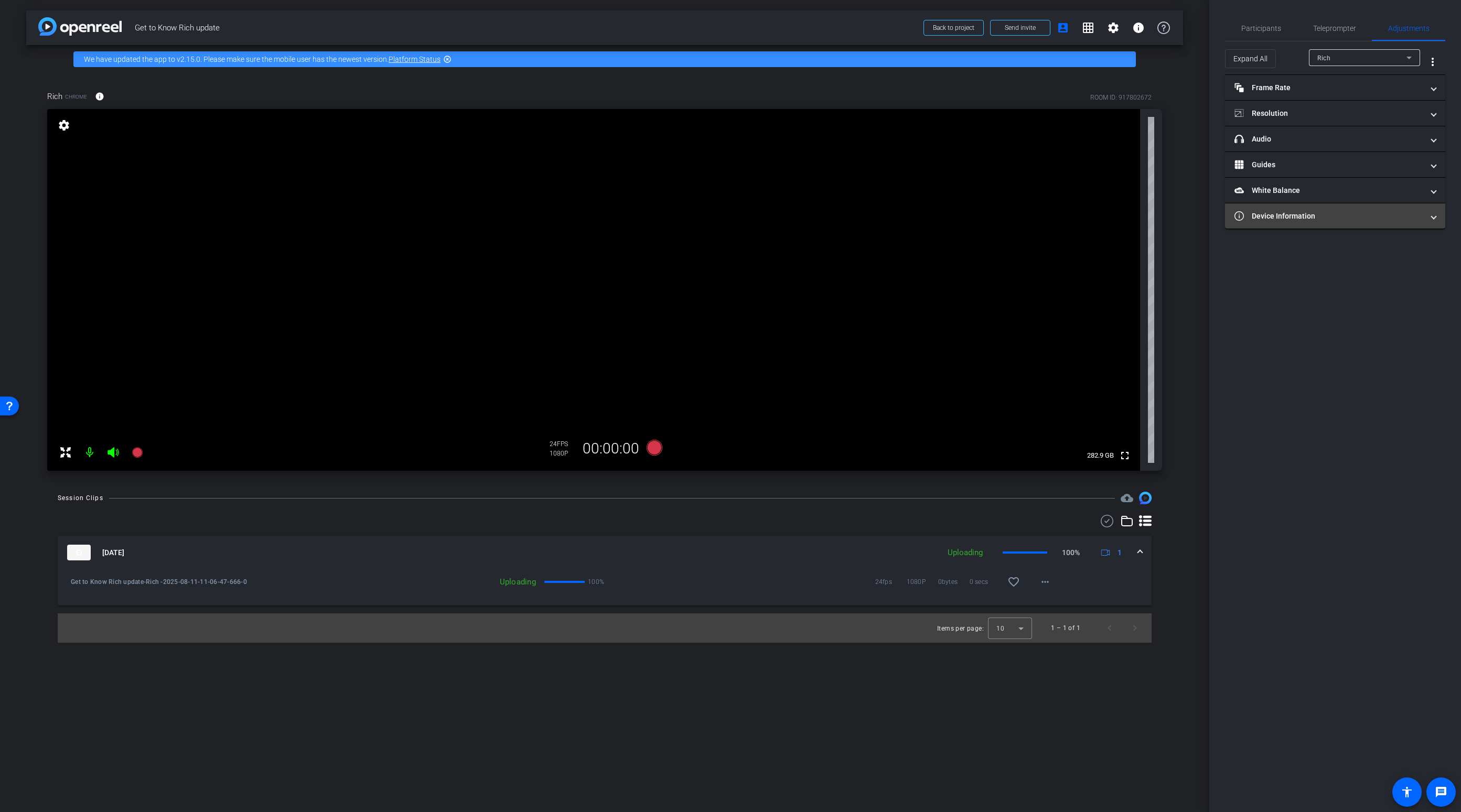
click at [1150, 218] on mat-panel-title "Device Information" at bounding box center [1328, 216] width 189 height 11
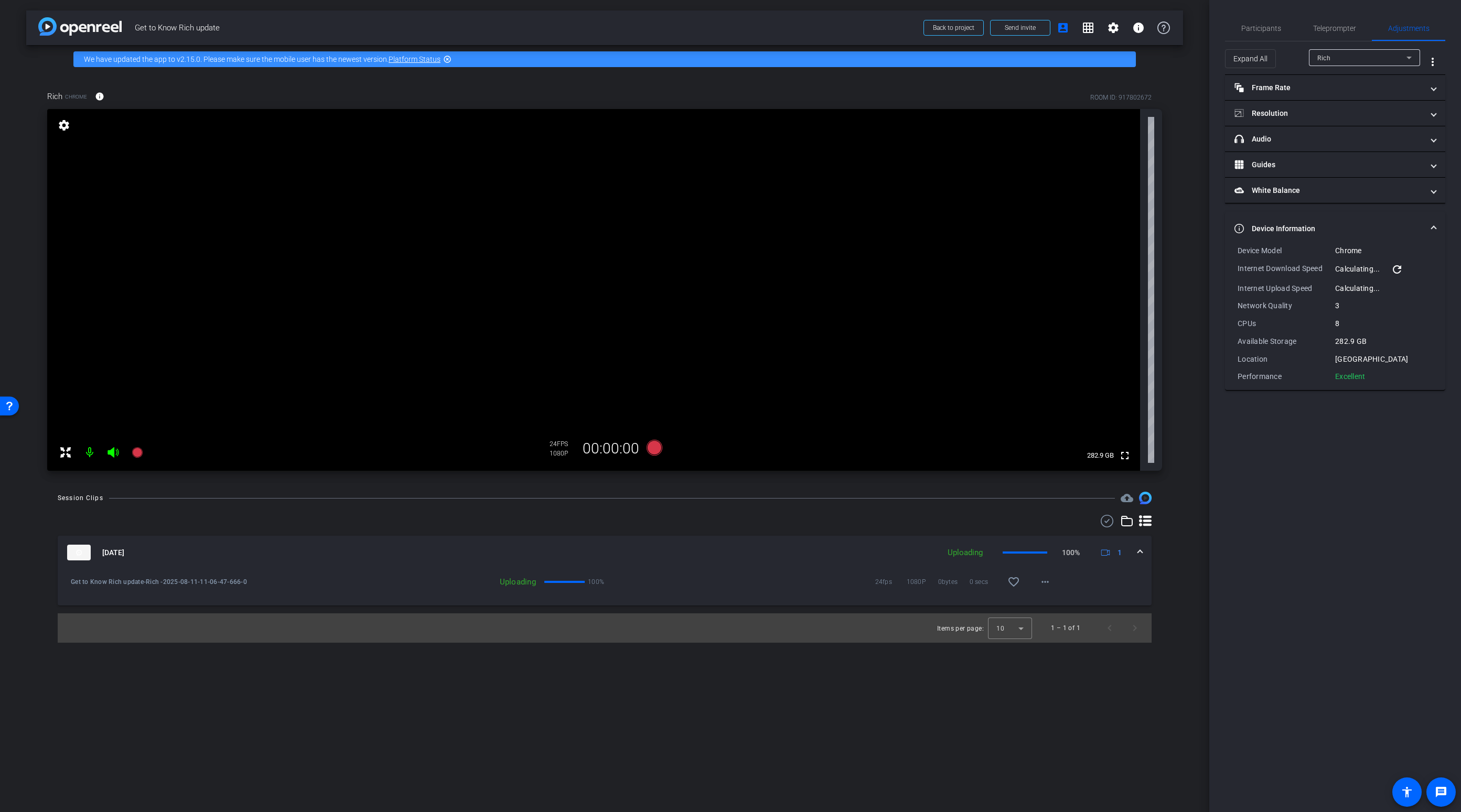
click at [1150, 269] on mat-icon "refresh" at bounding box center [1397, 269] width 13 height 13
click at [1150, 30] on span "Participants" at bounding box center [1261, 28] width 40 height 7
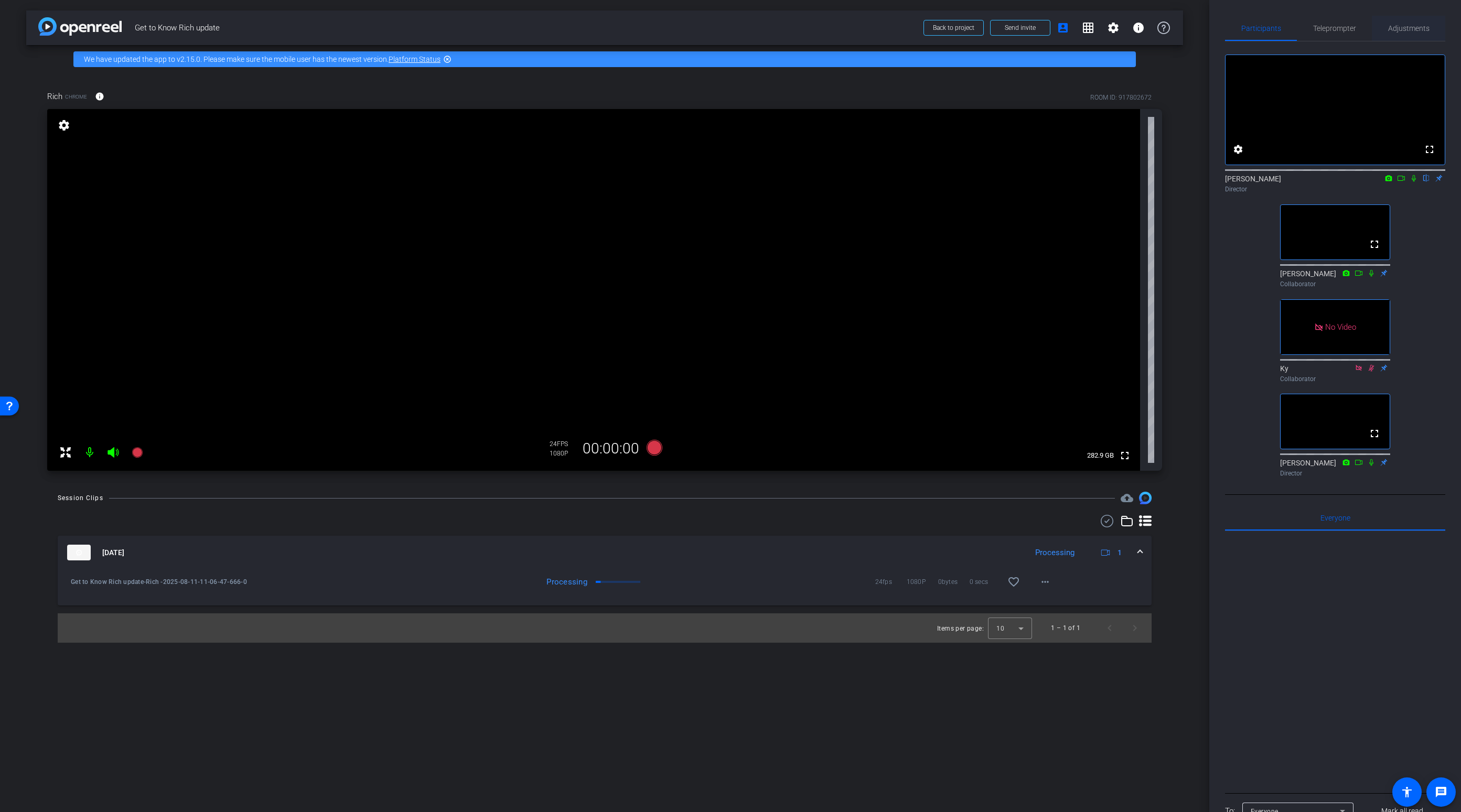
click at [1150, 31] on span "Adjustments" at bounding box center [1408, 28] width 41 height 7
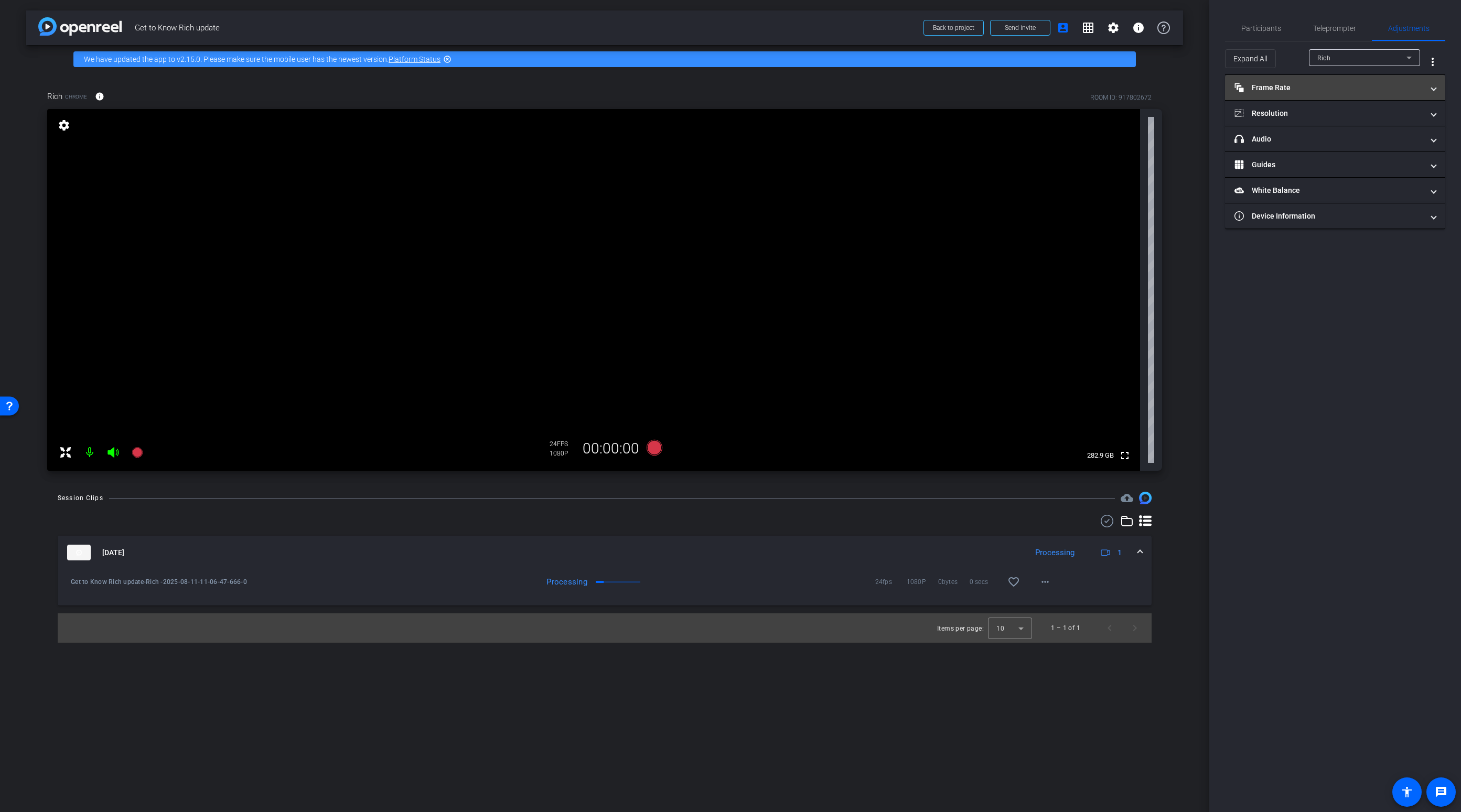
click at [1150, 84] on mat-panel-title "Frame Rate Frame Rate" at bounding box center [1328, 88] width 189 height 11
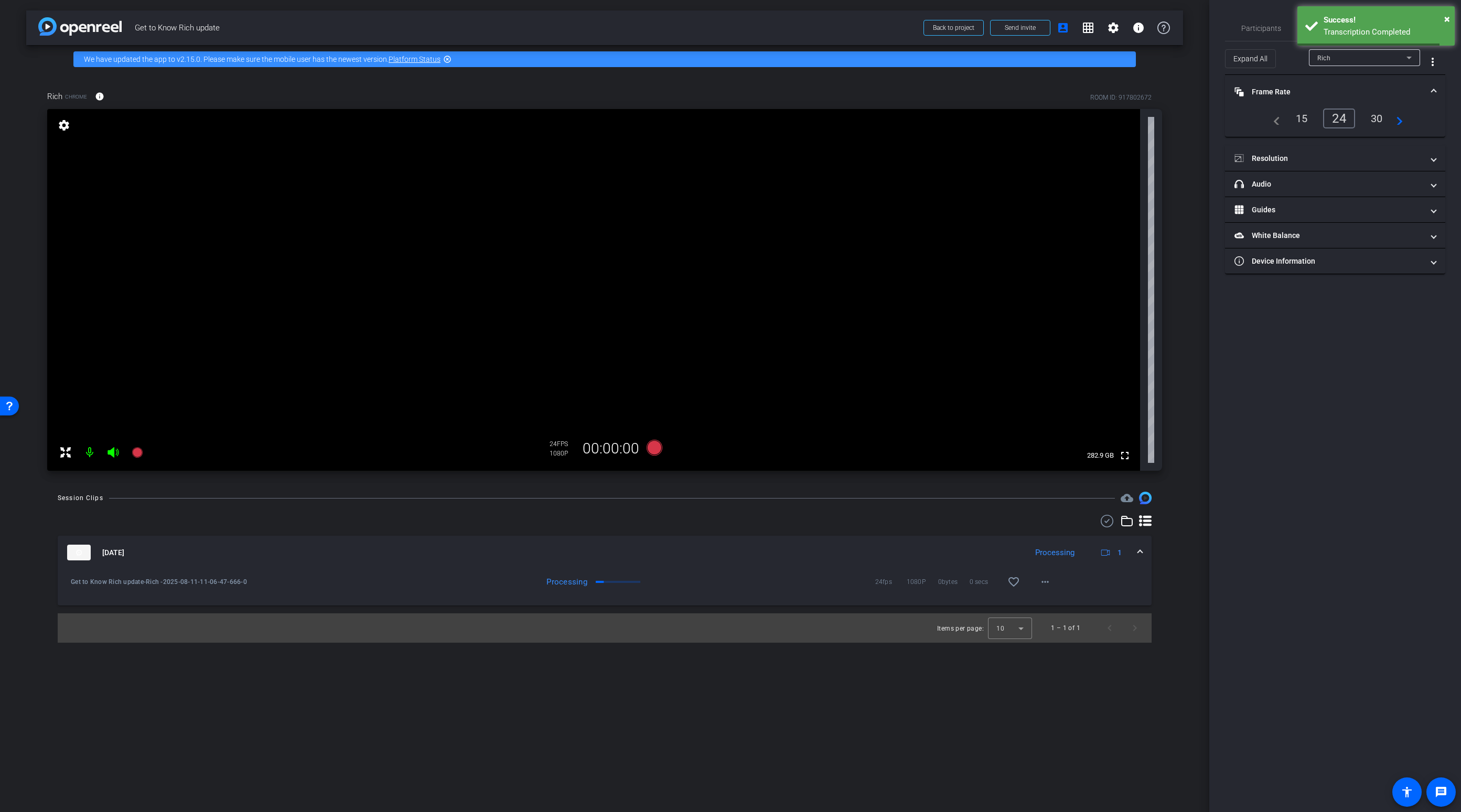
click at [1150, 84] on mat-expansion-panel-header "Frame Rate Frame Rate" at bounding box center [1334, 92] width 220 height 34
click at [1150, 219] on mat-panel-title "Device Information" at bounding box center [1328, 216] width 189 height 11
click at [1150, 219] on mat-expansion-panel-header "Device Information" at bounding box center [1334, 228] width 220 height 34
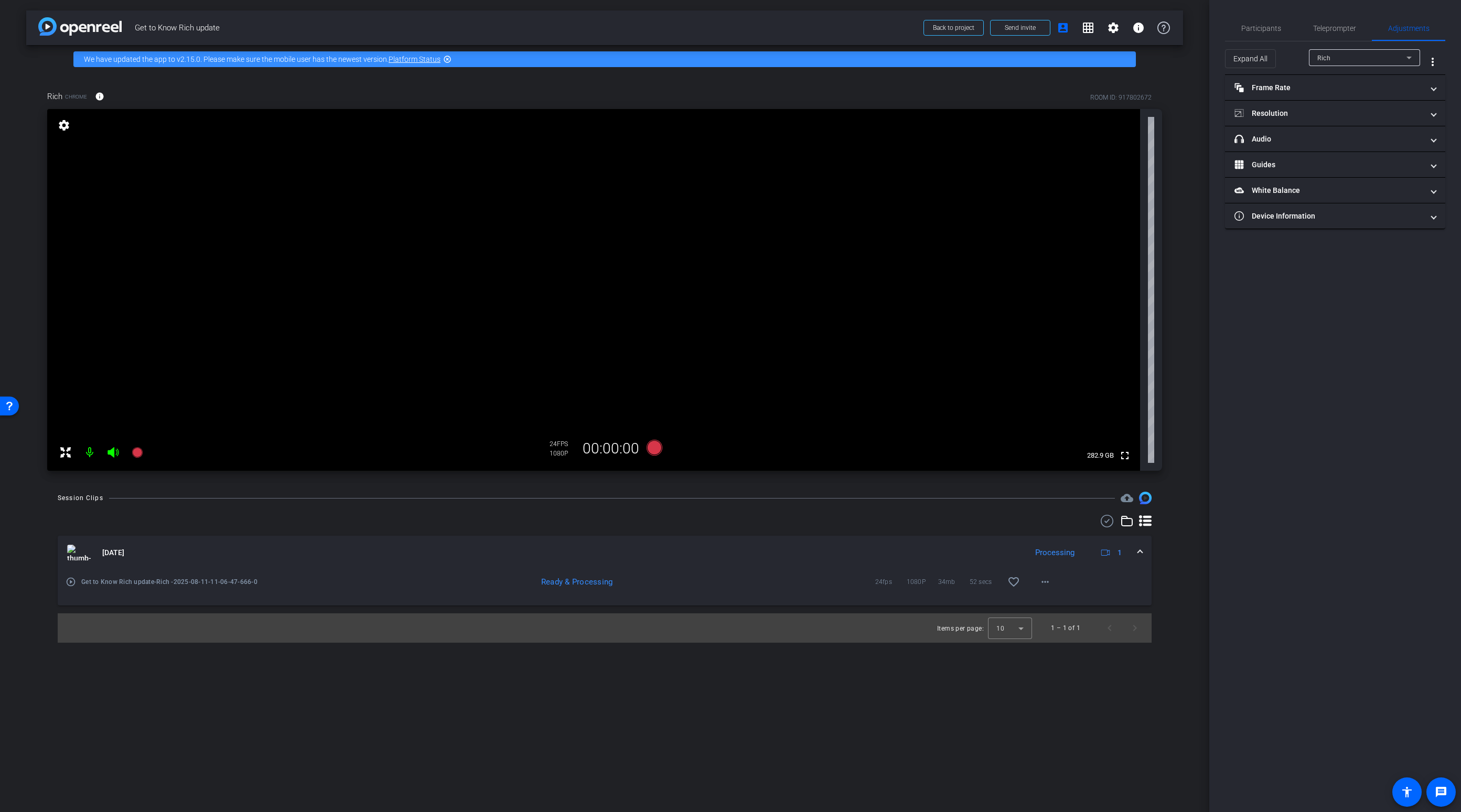
drag, startPoint x: 1041, startPoint y: 699, endPoint x: 1035, endPoint y: 678, distance: 21.8
click at [1041, 699] on div "arrow_back Get to Know Rich update Back to project Send invite account_box grid…" at bounding box center [605, 406] width 1209 height 812
click at [1050, 585] on mat-icon "more_horiz" at bounding box center [1045, 582] width 13 height 13
click at [1117, 582] on div at bounding box center [730, 406] width 1461 height 812
click at [1044, 585] on mat-icon "more_horiz" at bounding box center [1045, 582] width 13 height 13
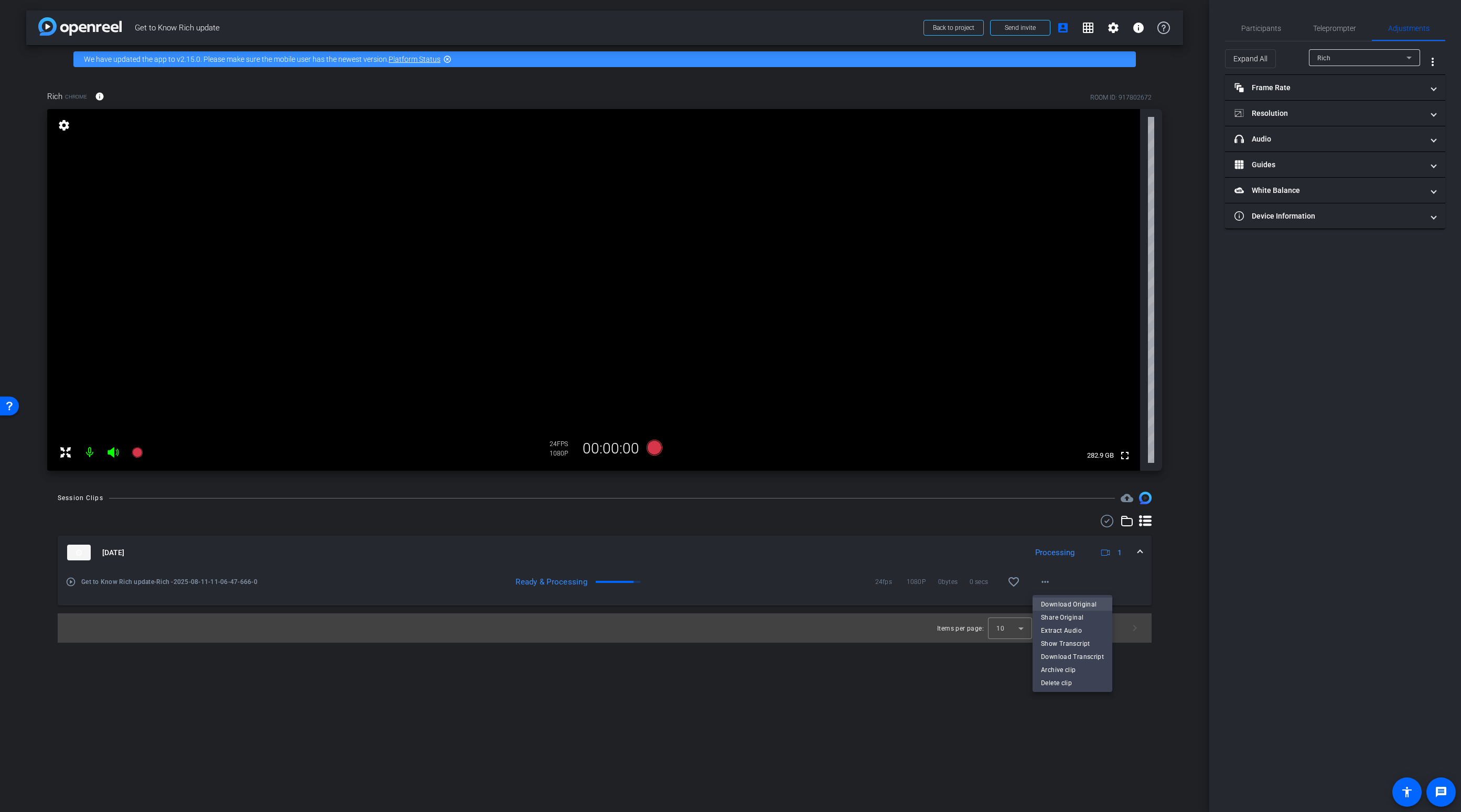
click at [1054, 603] on span "Download Original" at bounding box center [1072, 604] width 63 height 13
click at [1045, 582] on mat-icon "more_horiz" at bounding box center [1045, 582] width 13 height 13
click at [1063, 628] on span "Download MP4" at bounding box center [1072, 630] width 63 height 13
click at [1150, 27] on span "Participants" at bounding box center [1261, 28] width 40 height 7
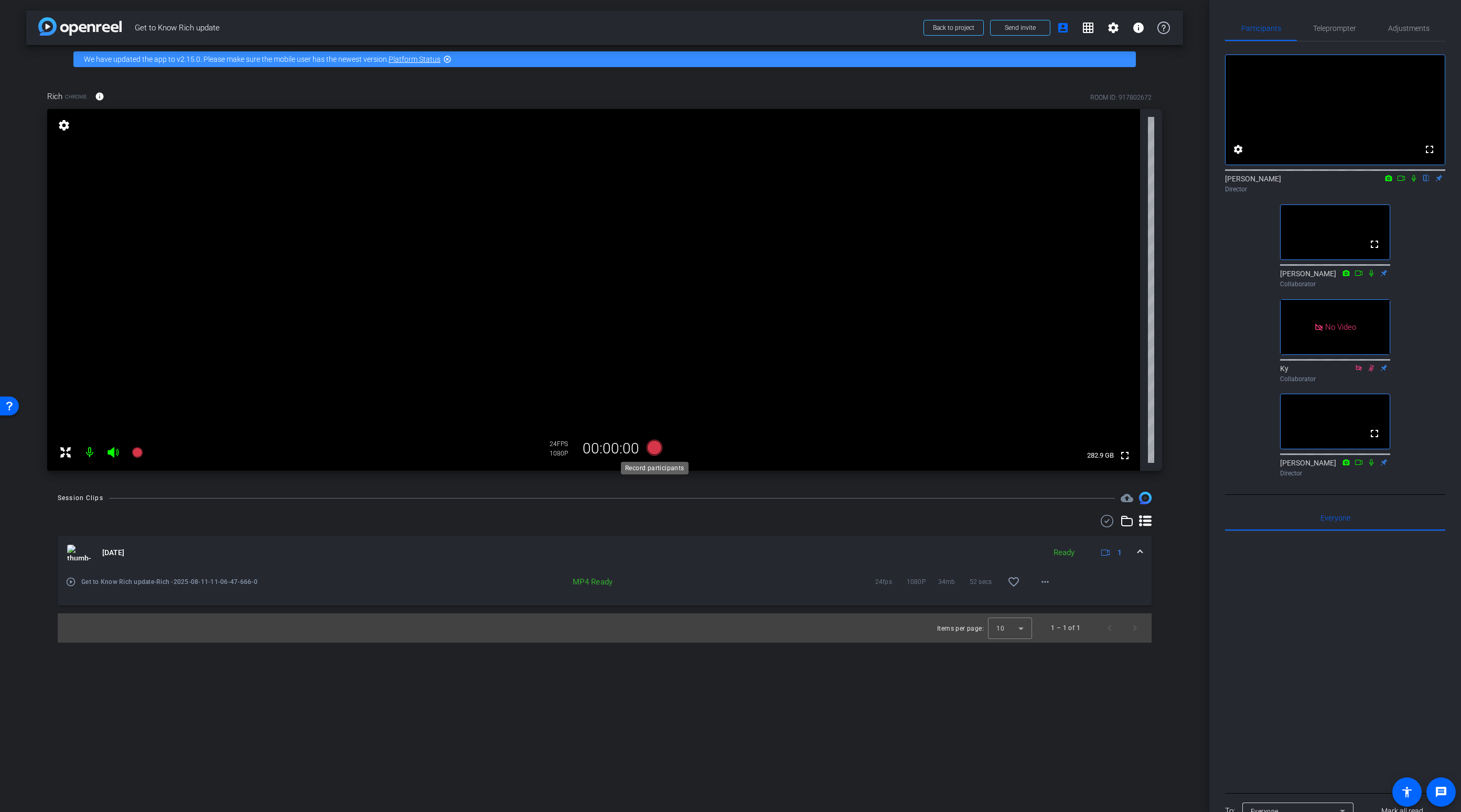
click at [653, 448] on icon at bounding box center [654, 448] width 16 height 16
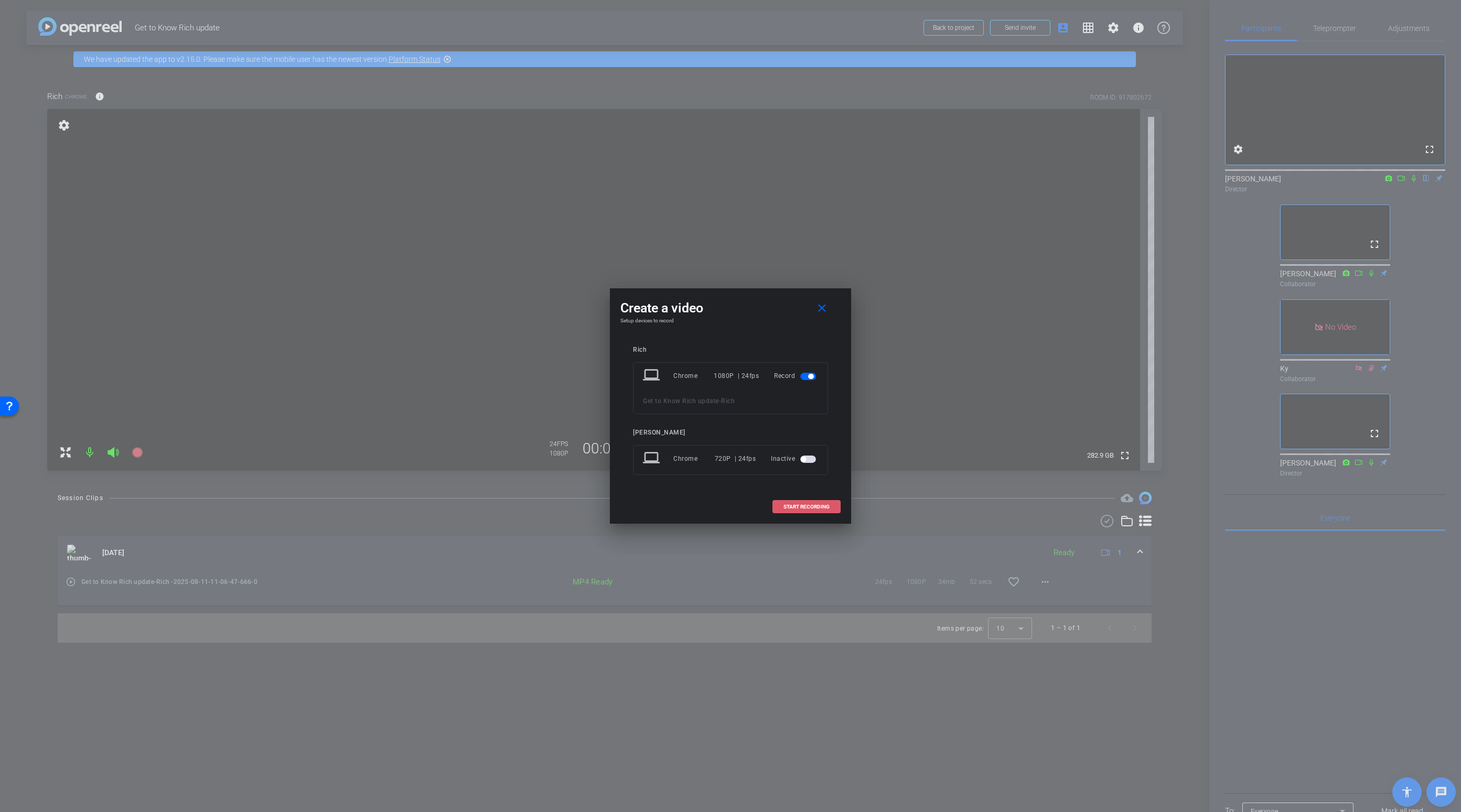
click at [810, 511] on span at bounding box center [807, 507] width 67 height 25
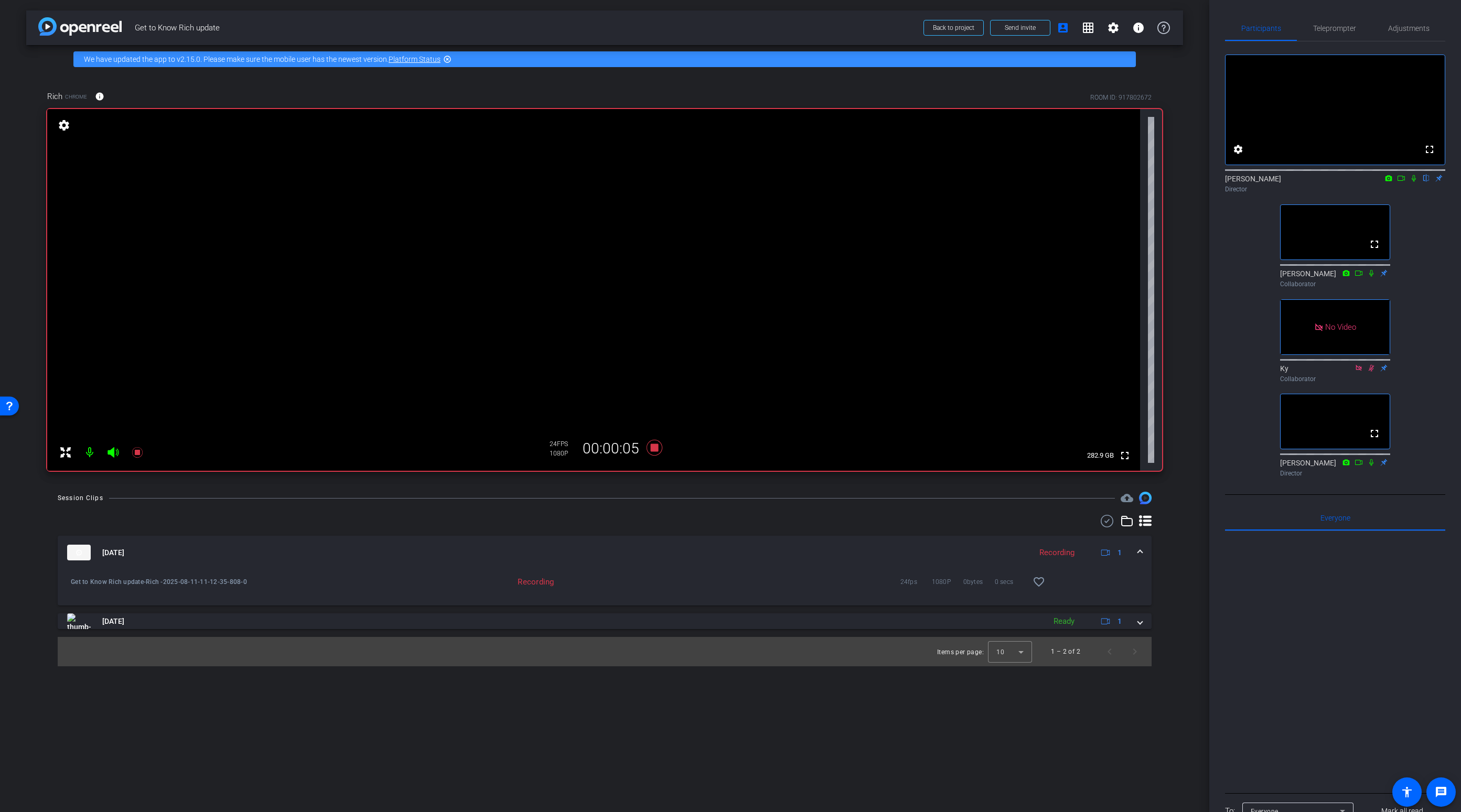
click at [1150, 182] on icon at bounding box center [1414, 178] width 4 height 7
click at [1150, 182] on icon at bounding box center [1414, 178] width 6 height 7
click at [654, 448] on icon at bounding box center [654, 448] width 16 height 16
click at [656, 448] on icon at bounding box center [654, 448] width 16 height 16
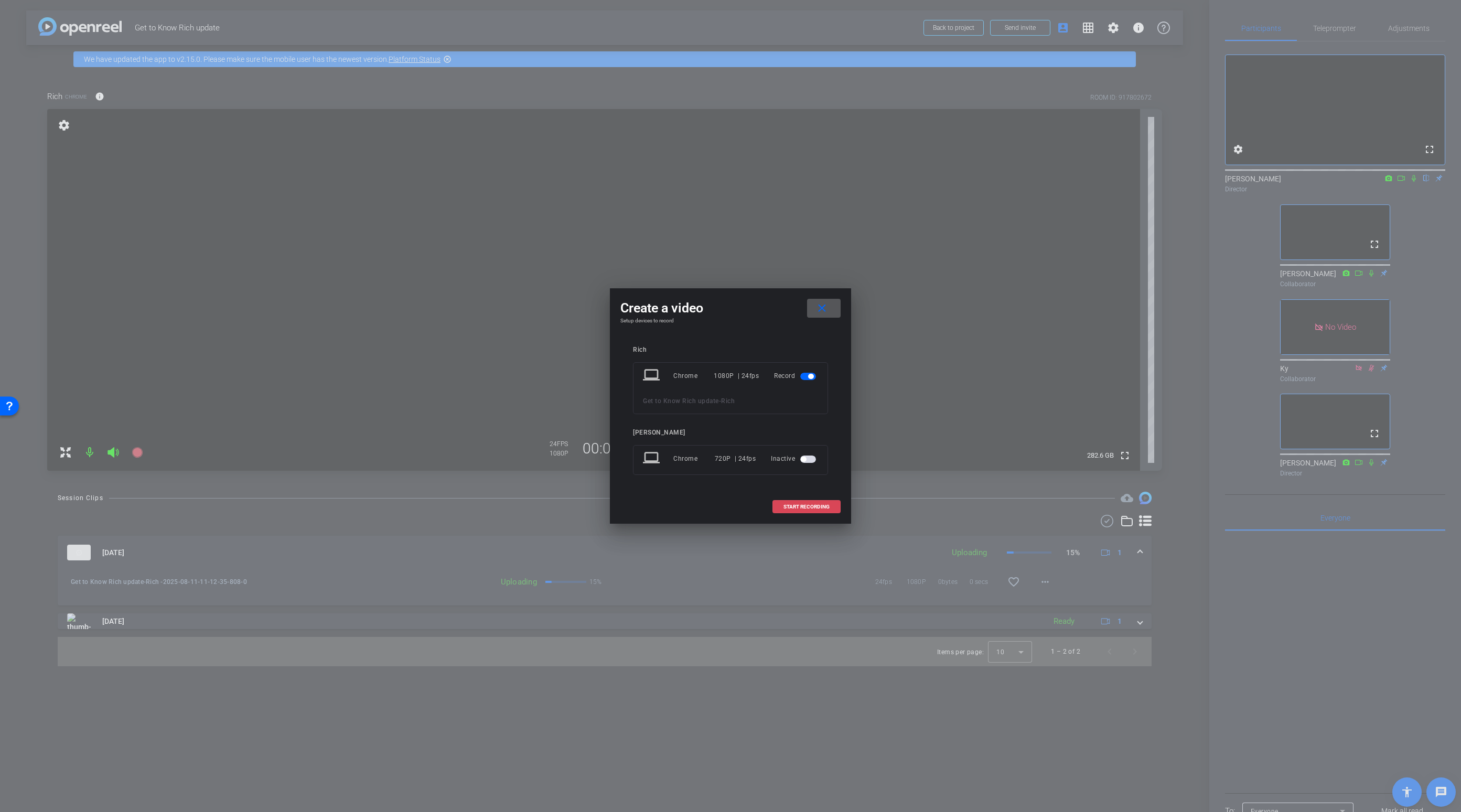
click at [794, 507] on span "START RECORDING" at bounding box center [806, 507] width 46 height 5
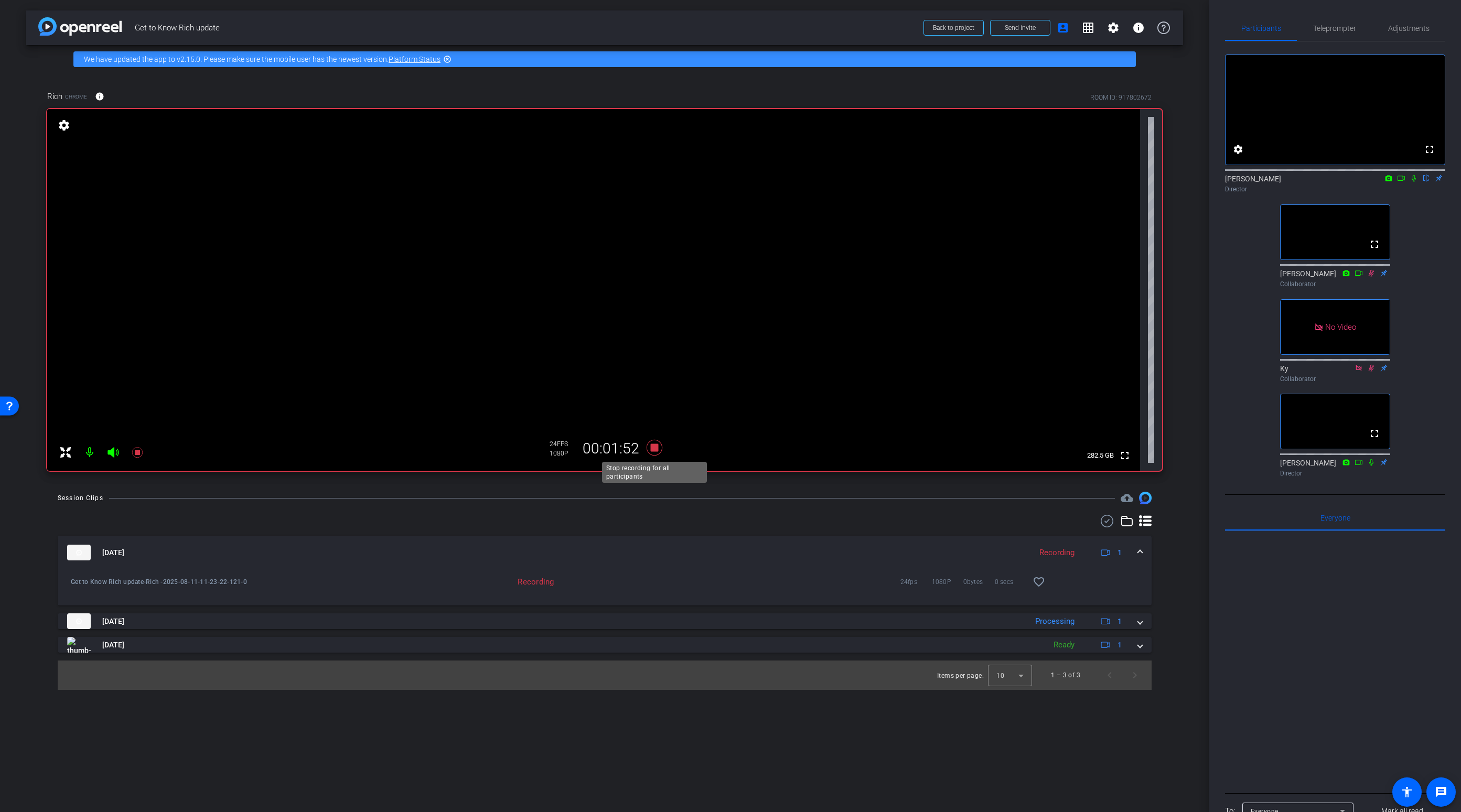
click at [653, 446] on icon at bounding box center [654, 448] width 16 height 16
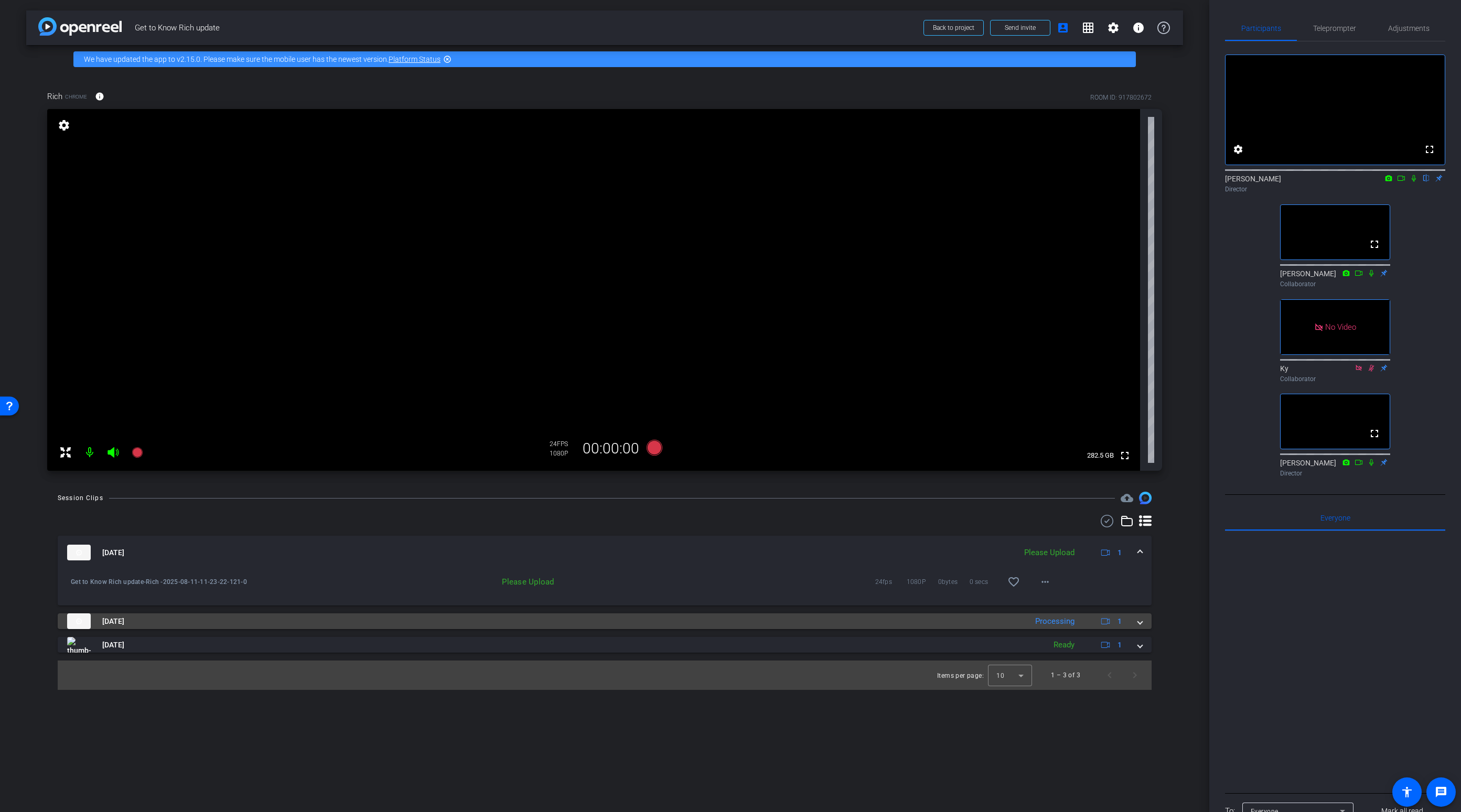
click at [1141, 621] on span at bounding box center [1140, 621] width 4 height 11
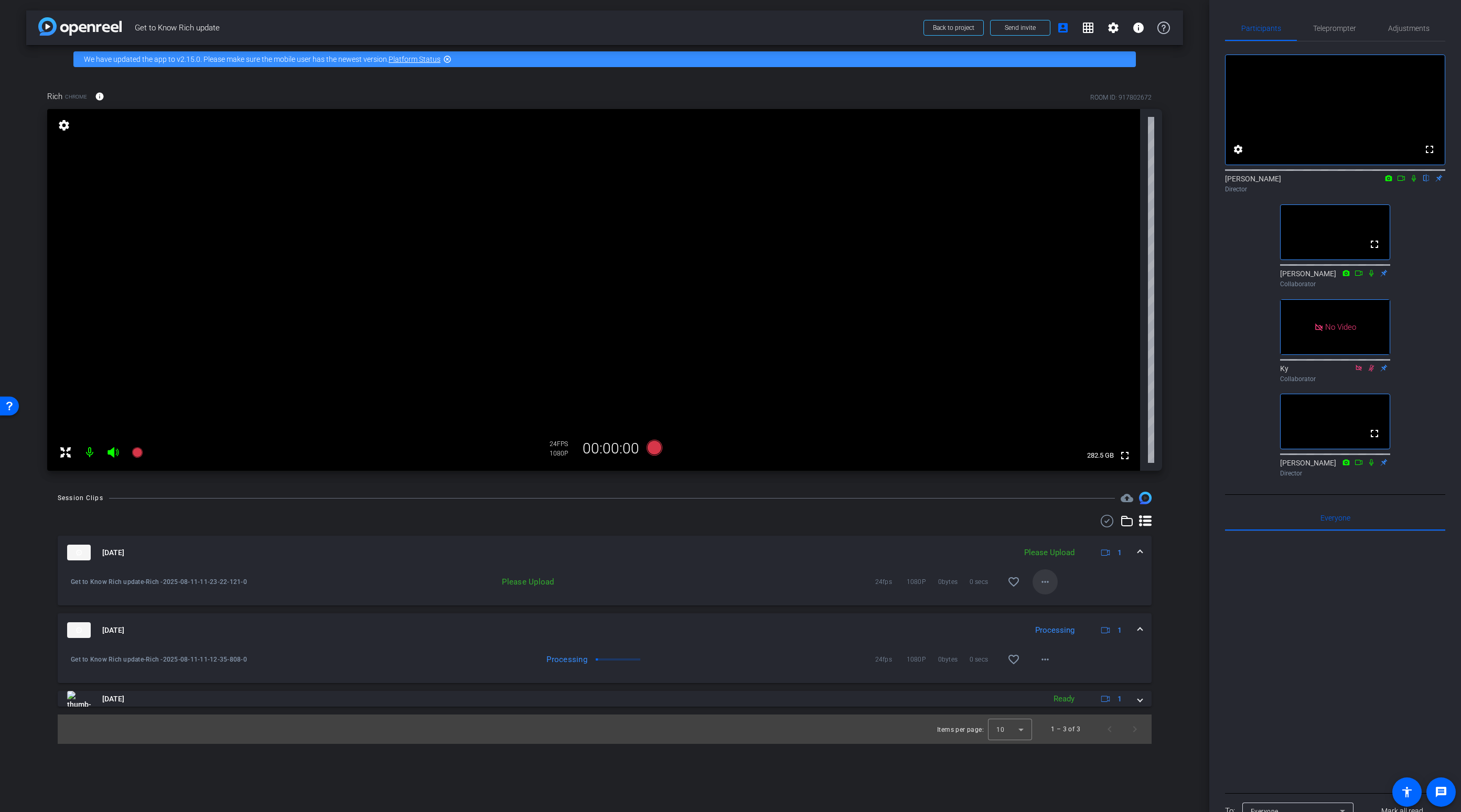
click at [1045, 582] on mat-icon "more_horiz" at bounding box center [1045, 582] width 13 height 13
click at [1052, 604] on span "Upload" at bounding box center [1062, 604] width 42 height 13
click at [1045, 660] on mat-icon "more_horiz" at bounding box center [1045, 659] width 13 height 13
click at [1062, 681] on span "Download Original" at bounding box center [1072, 681] width 63 height 13
click at [1043, 584] on mat-icon "more_horiz" at bounding box center [1045, 582] width 13 height 13
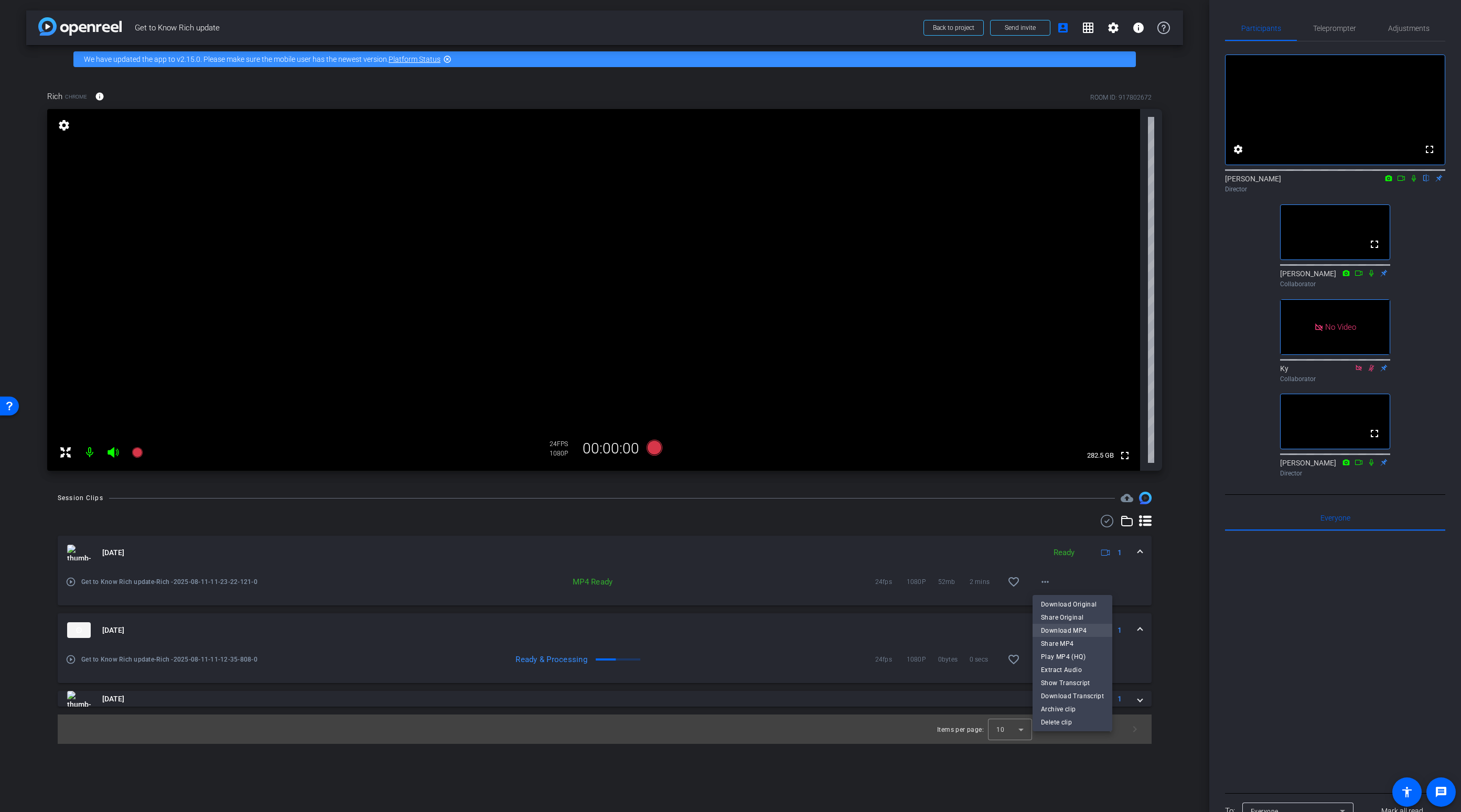
click at [1064, 630] on span "Download MP4" at bounding box center [1072, 630] width 63 height 13
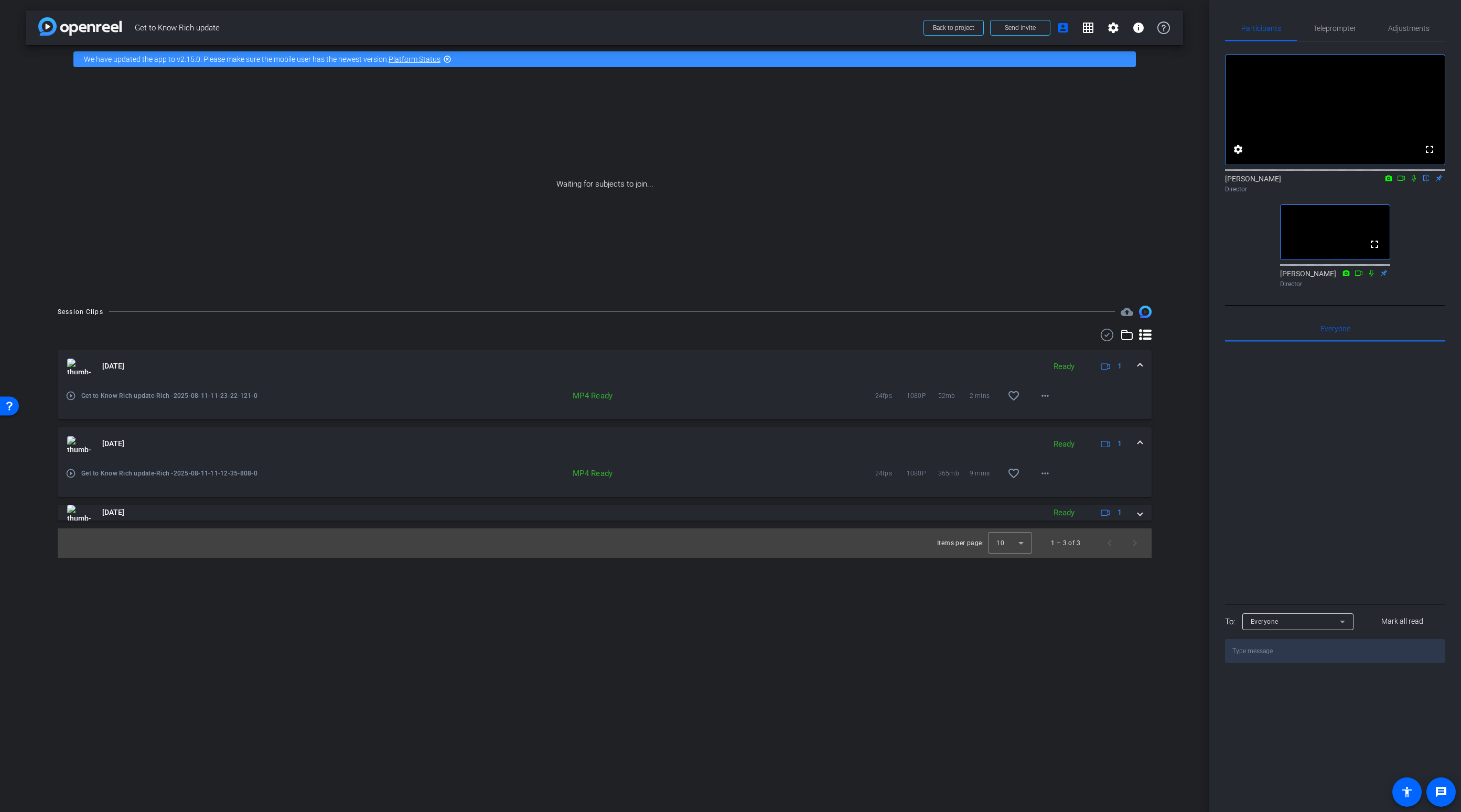
click at [1139, 440] on span at bounding box center [1140, 444] width 4 height 11
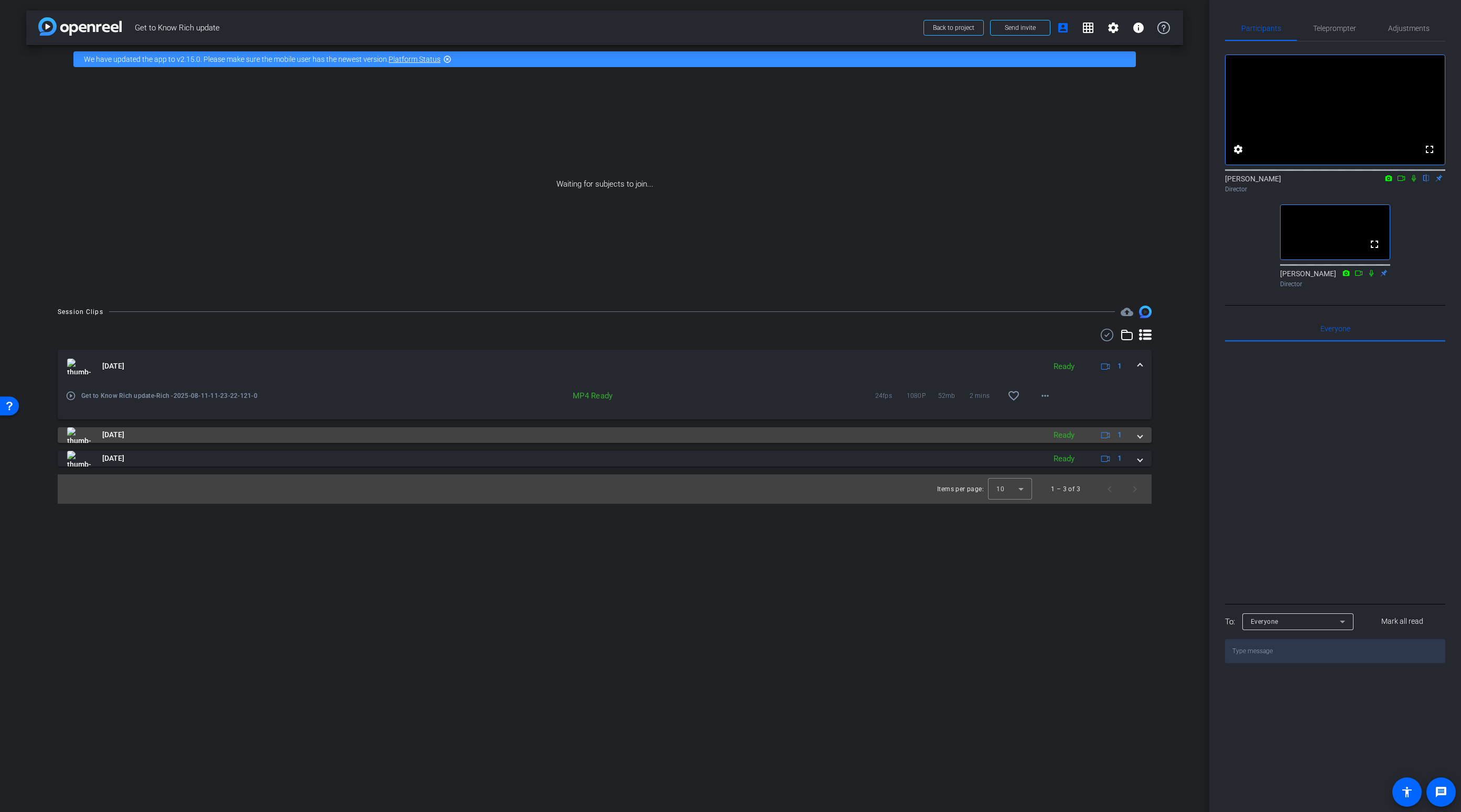
click at [1139, 440] on span at bounding box center [1140, 435] width 4 height 11
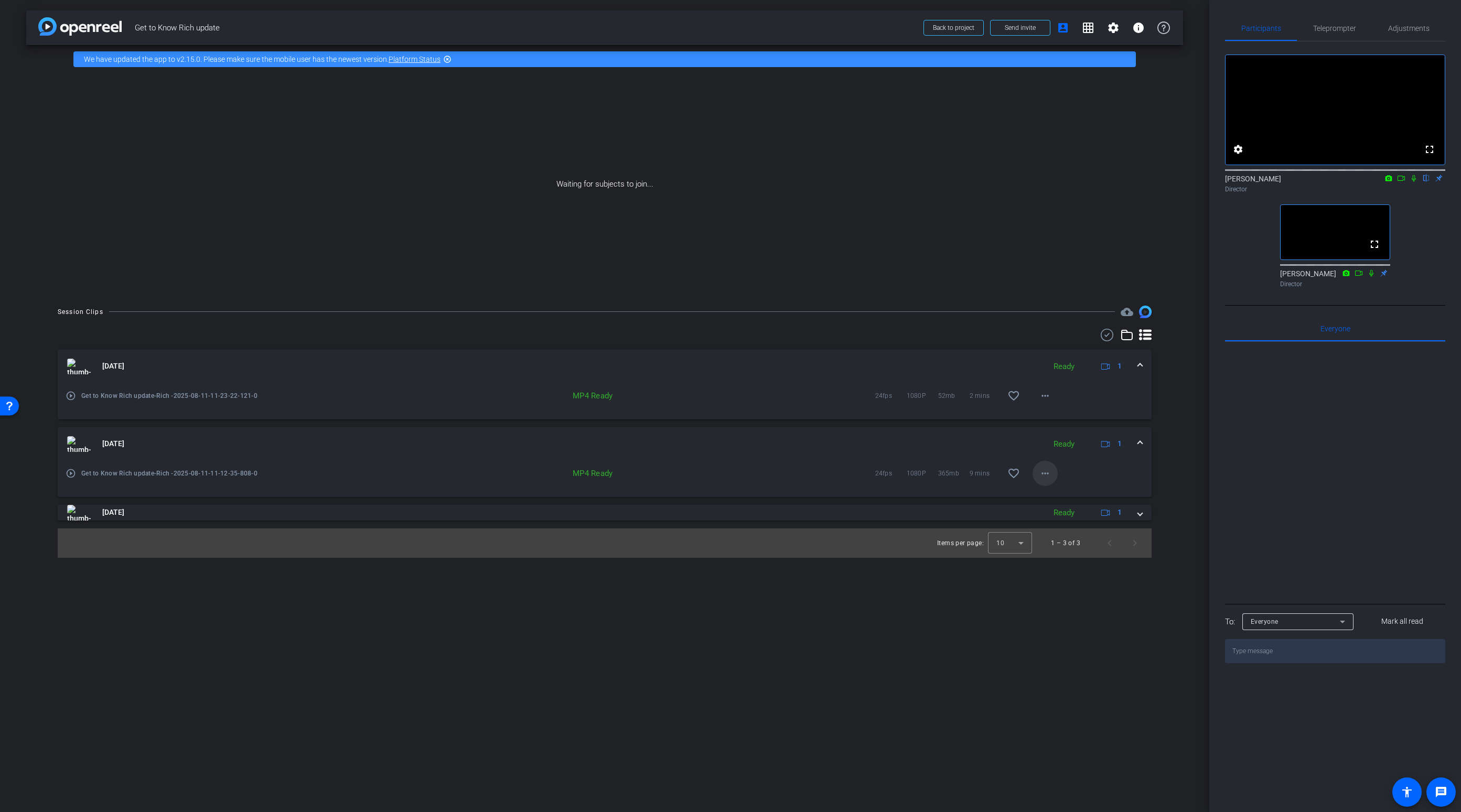
click at [1045, 473] on mat-icon "more_horiz" at bounding box center [1045, 473] width 13 height 13
click at [1055, 519] on span "Download MP4" at bounding box center [1072, 521] width 63 height 13
